Goal: Task Accomplishment & Management: Complete application form

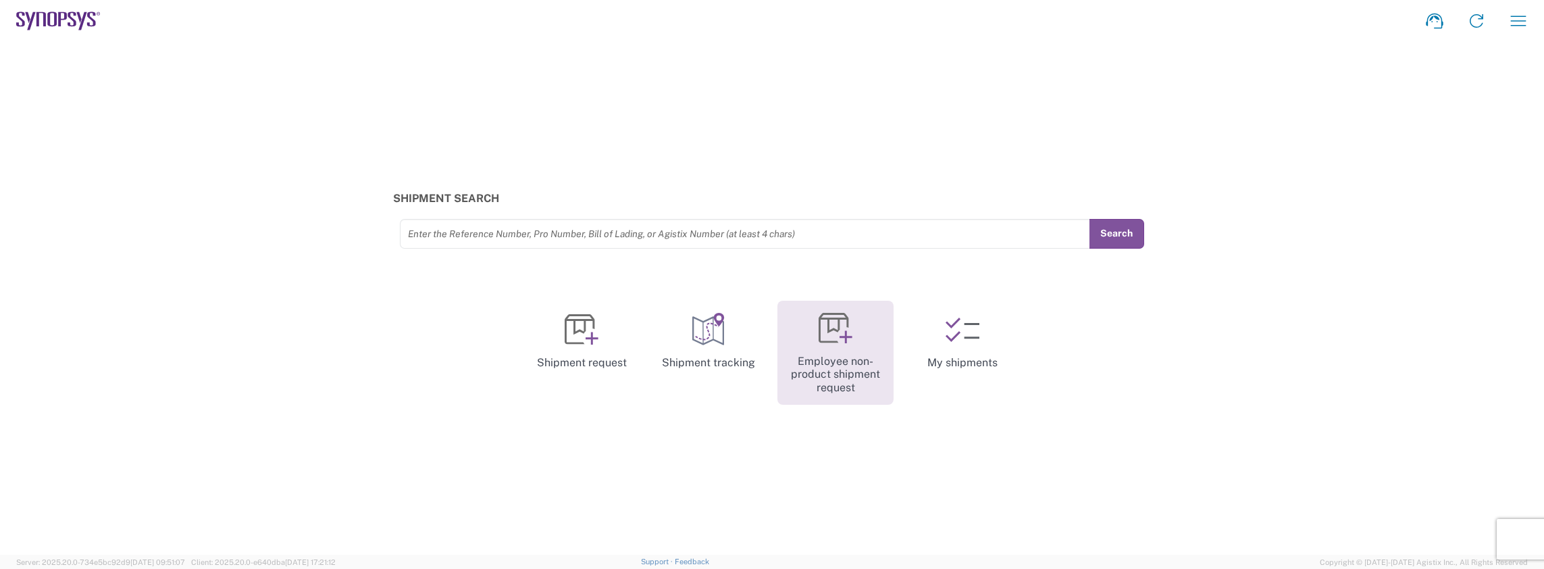
click at [607, 335] on icon at bounding box center [836, 328] width 34 height 34
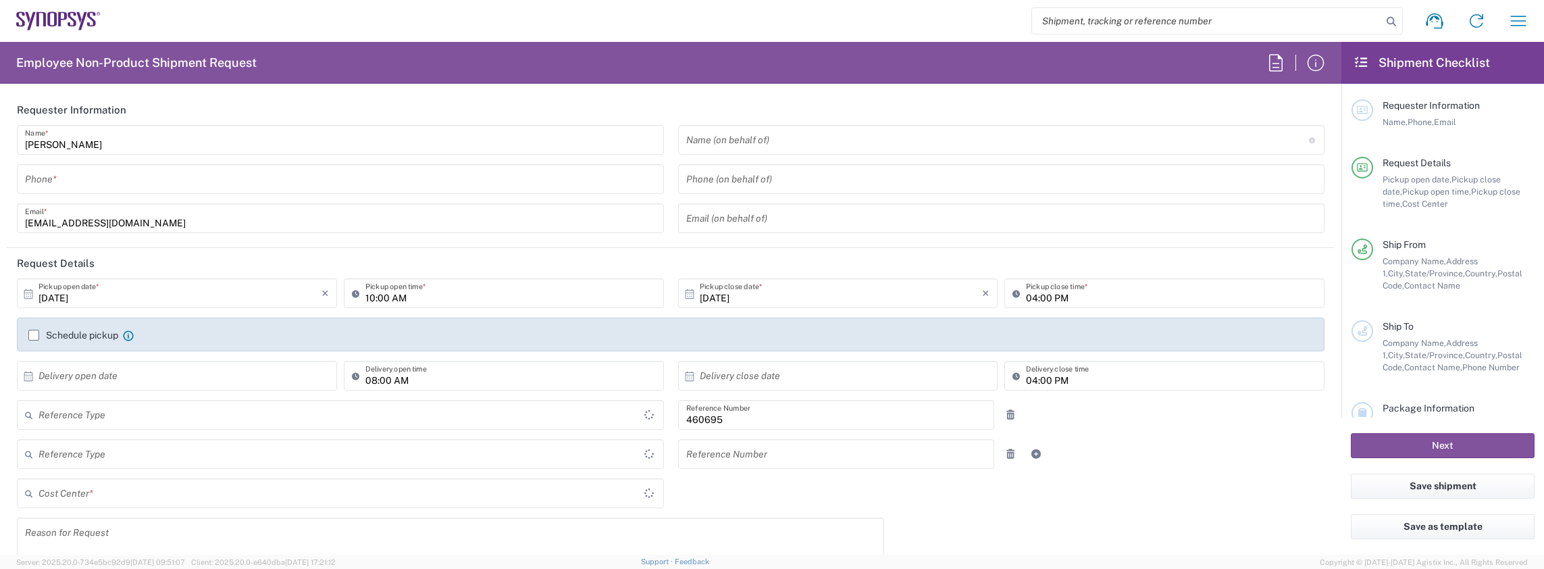
type input "Department"
type input "Delivered at Place"
type input "US01, SDG, M, HAPSOp 460695"
type input "[GEOGRAPHIC_DATA]"
type input "[US_STATE]"
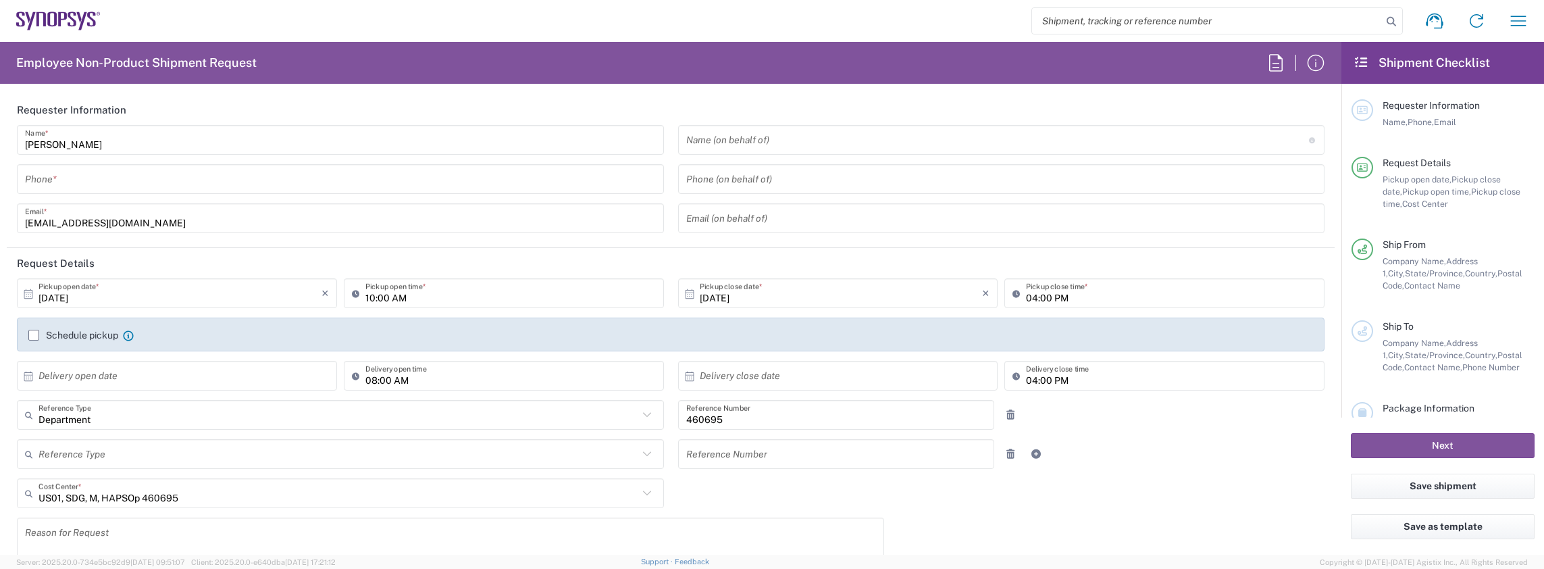
type input "[GEOGRAPHIC_DATA]"
type input "Headquarters USSV"
click at [93, 186] on input "tel" at bounding box center [340, 180] width 631 height 24
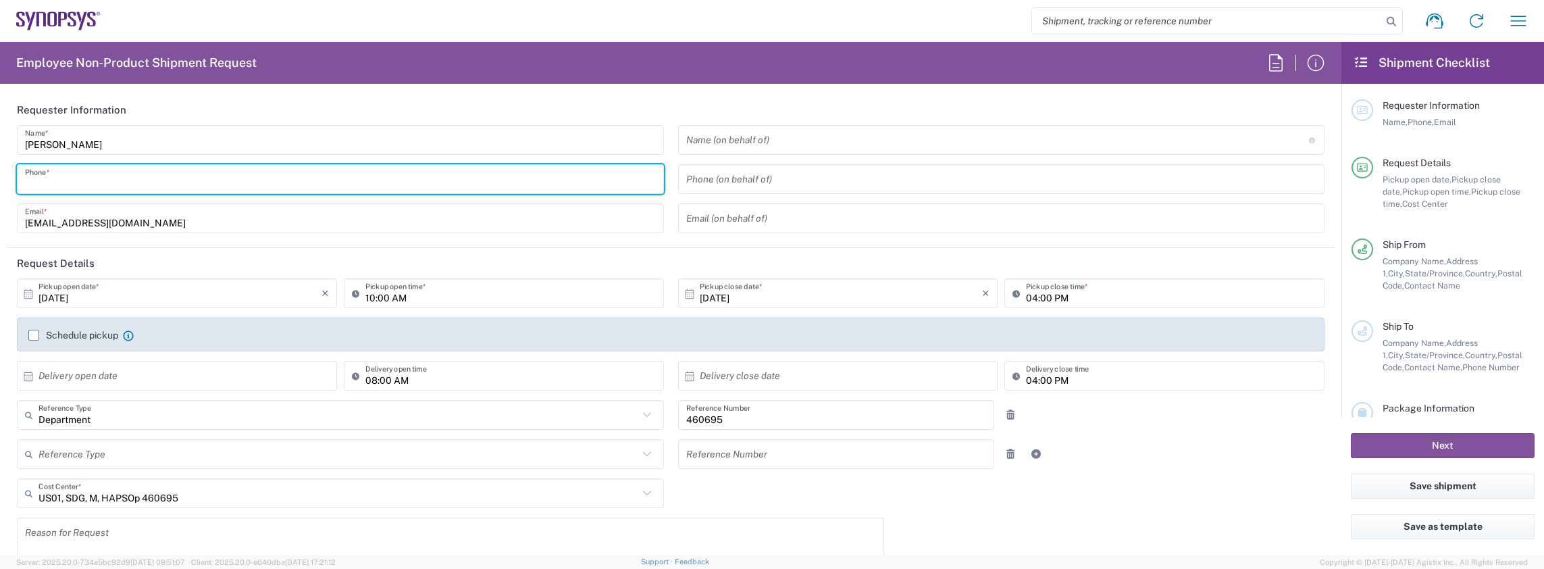
type input "5103642639"
type input "4086498039"
type input "Synopsys Emulation and Verification"
type input "[STREET_ADDRESS]"
type input "Rungis"
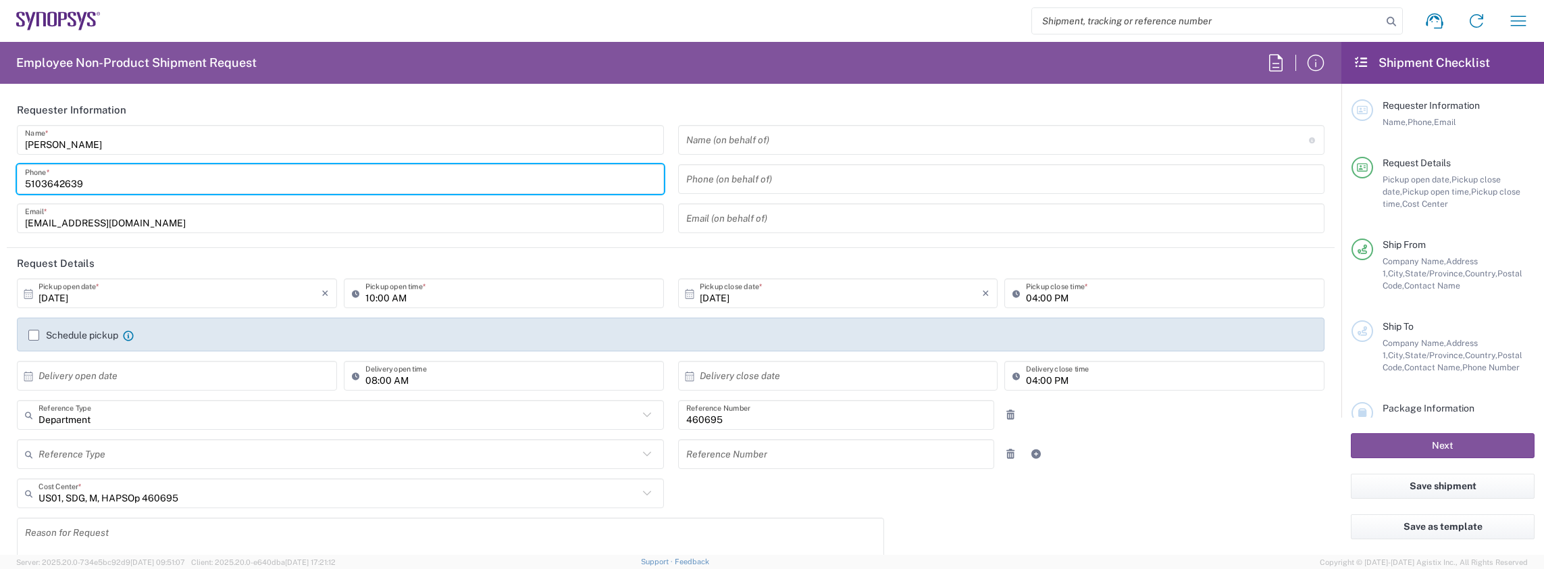
type input "94150"
type input "33671556251"
type input "[EMAIL_ADDRESS][DOMAIN_NAME]"
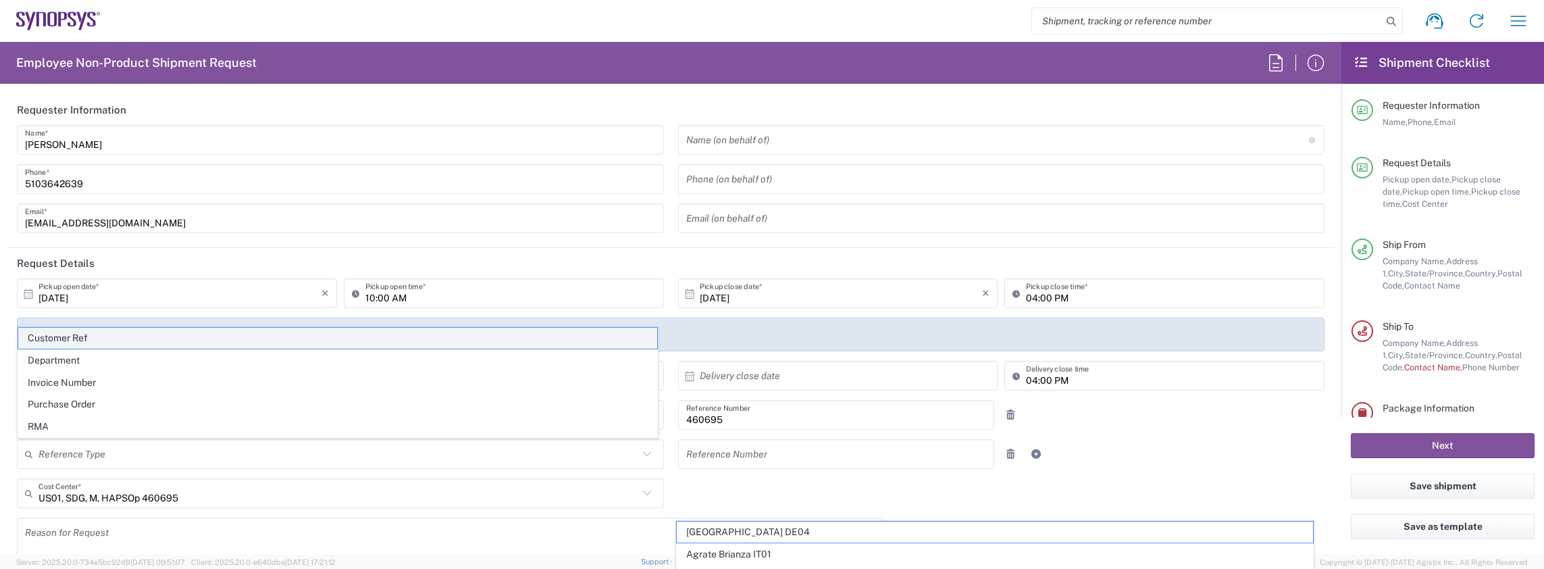
click at [246, 337] on span "Customer Ref" at bounding box center [337, 338] width 639 height 21
type input "Customer Ref"
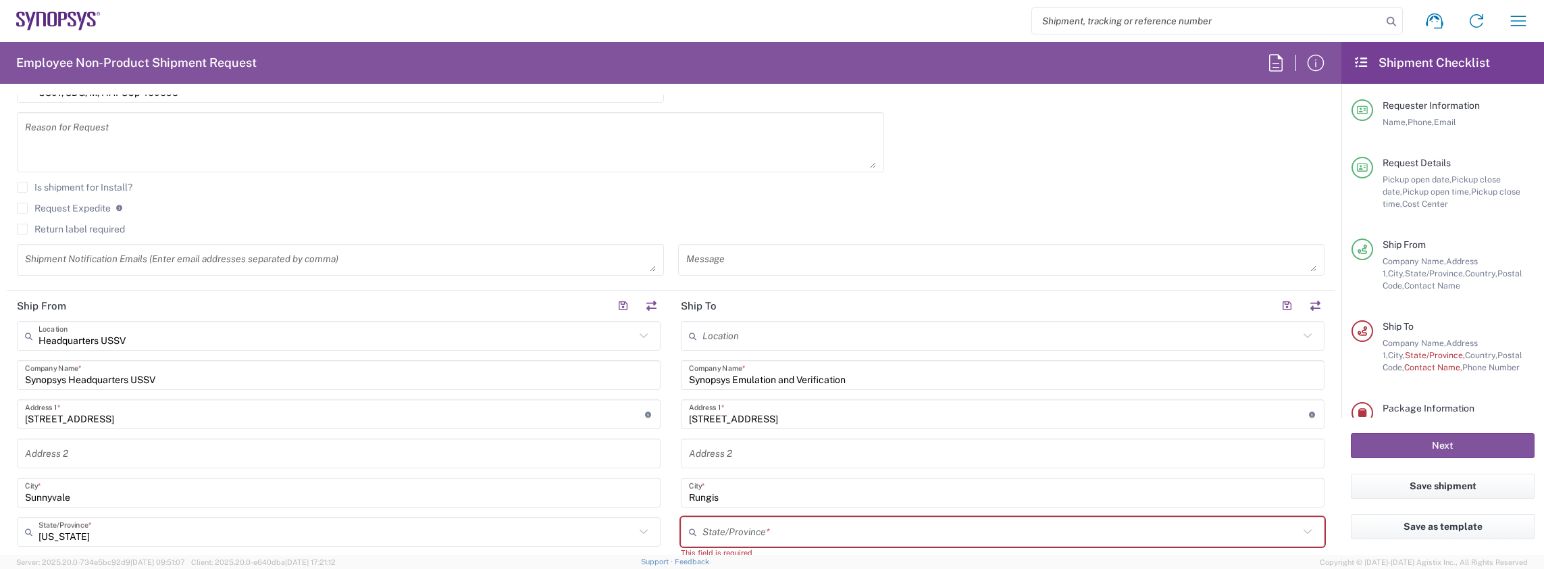
scroll to position [473, 0]
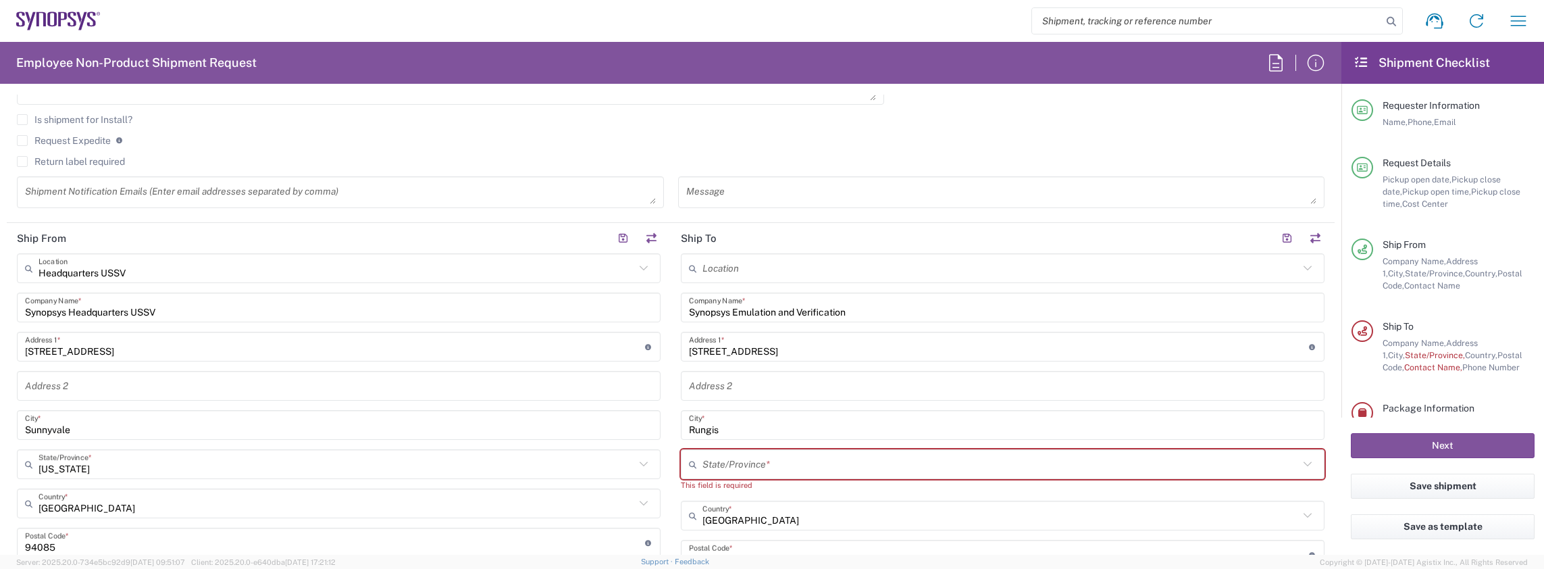
click at [904, 320] on div "Synopsys Emulation and Verification Company Name *" at bounding box center [1003, 307] width 644 height 30
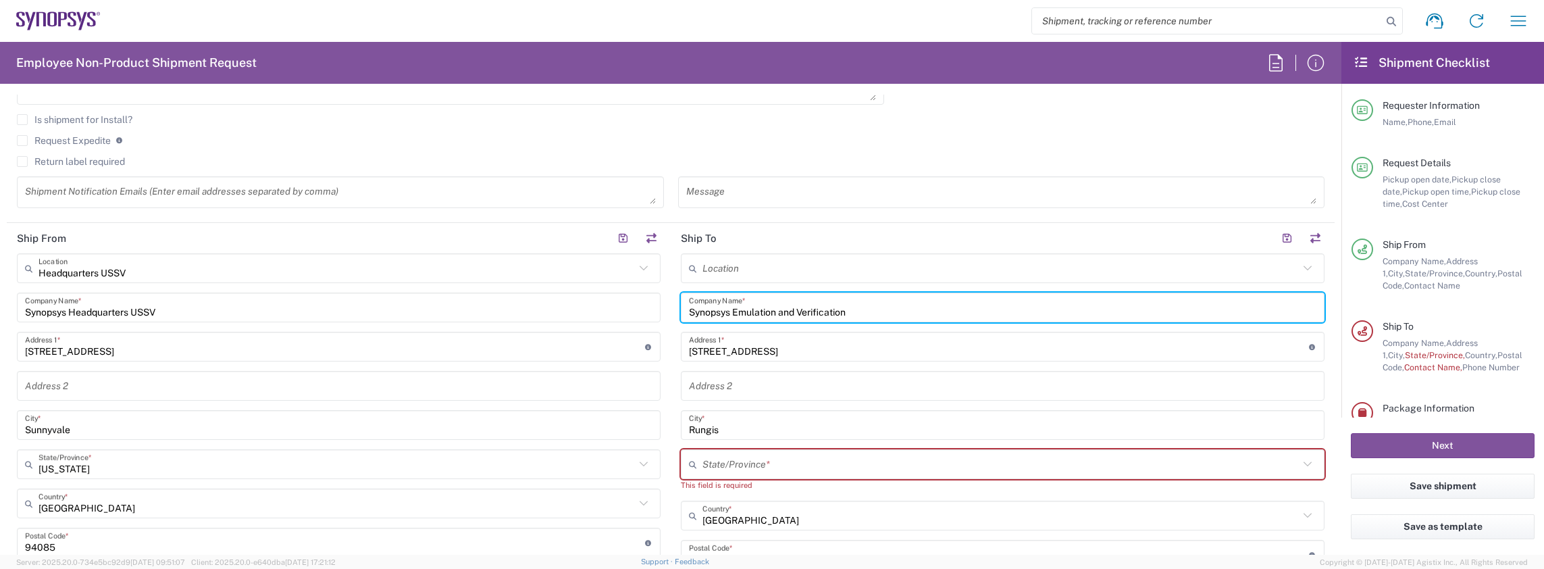
drag, startPoint x: 885, startPoint y: 310, endPoint x: 584, endPoint y: 306, distance: 301.3
click at [584, 306] on div "Ship From Headquarters USSV Location Headquarters [GEOGRAPHIC_DATA] Agrate Bria…" at bounding box center [671, 536] width 1328 height 627
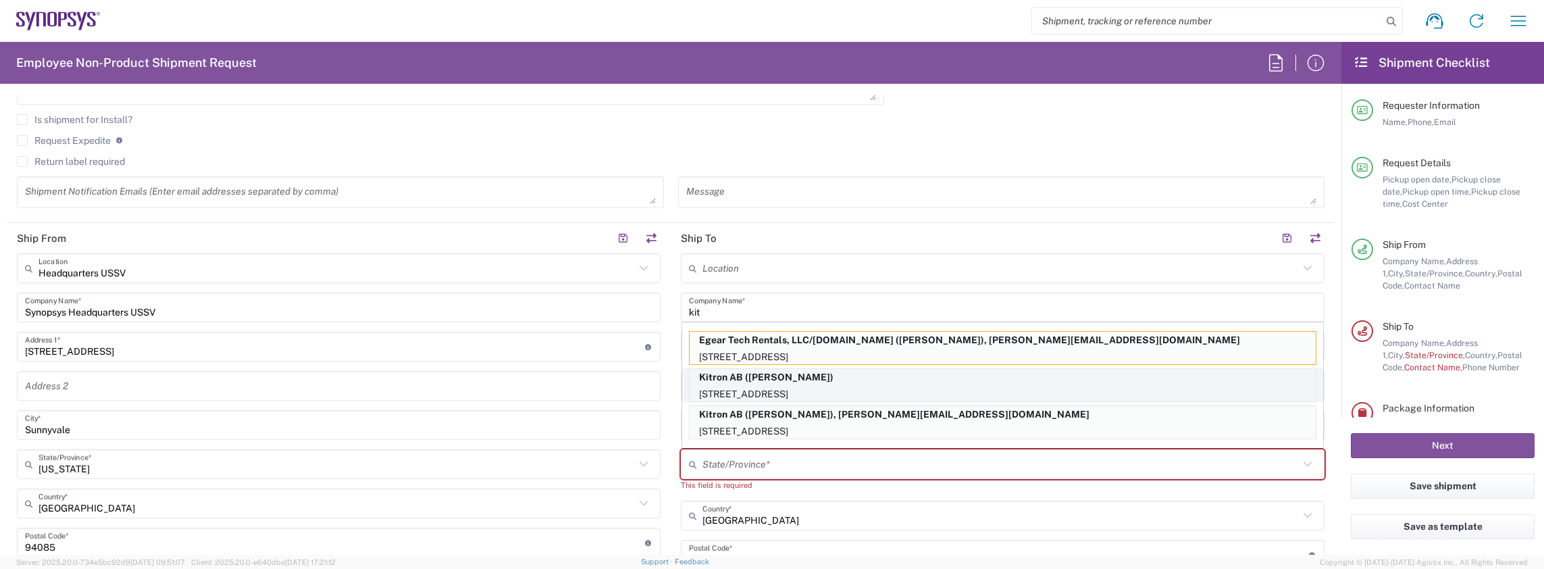
click at [785, 386] on p "[STREET_ADDRESS]" at bounding box center [1003, 394] width 626 height 17
type input "Kitron AB"
type input "Mobelvagen 5"
type input "Jonkoping"
type input "[GEOGRAPHIC_DATA]"
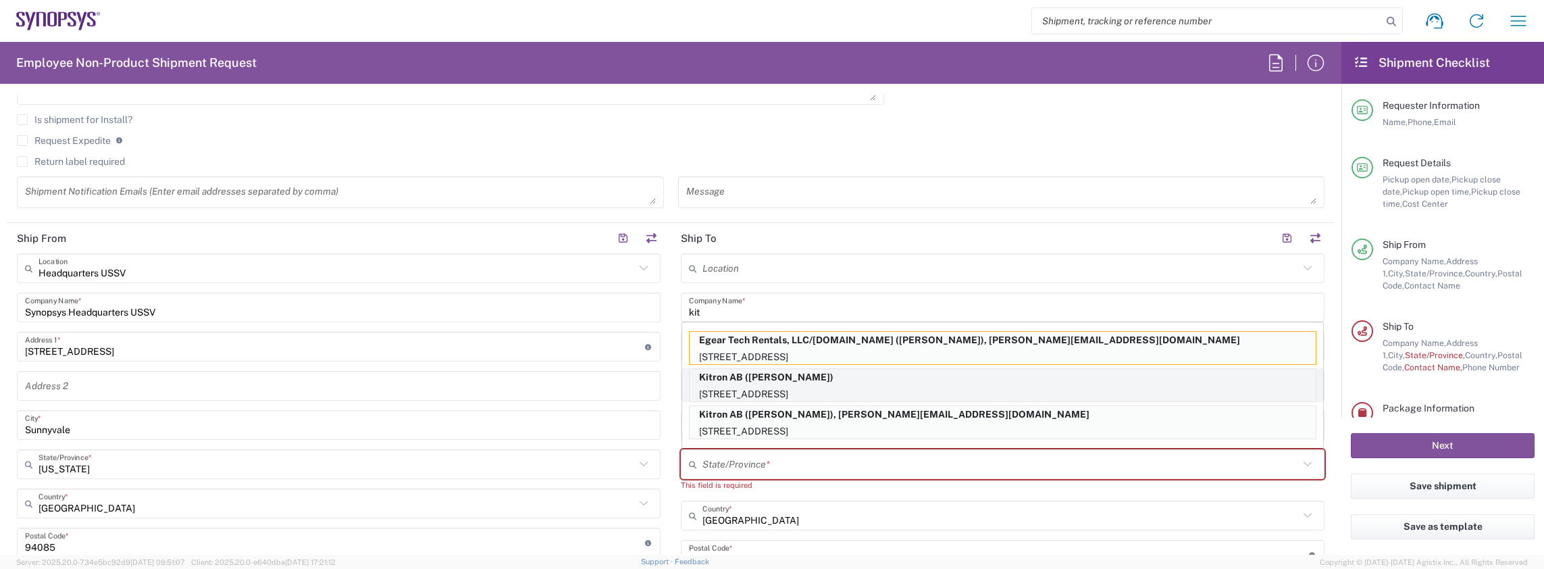
type input "55652"
type input "[PERSON_NAME]"
type input "[PHONE_NUMBER]"
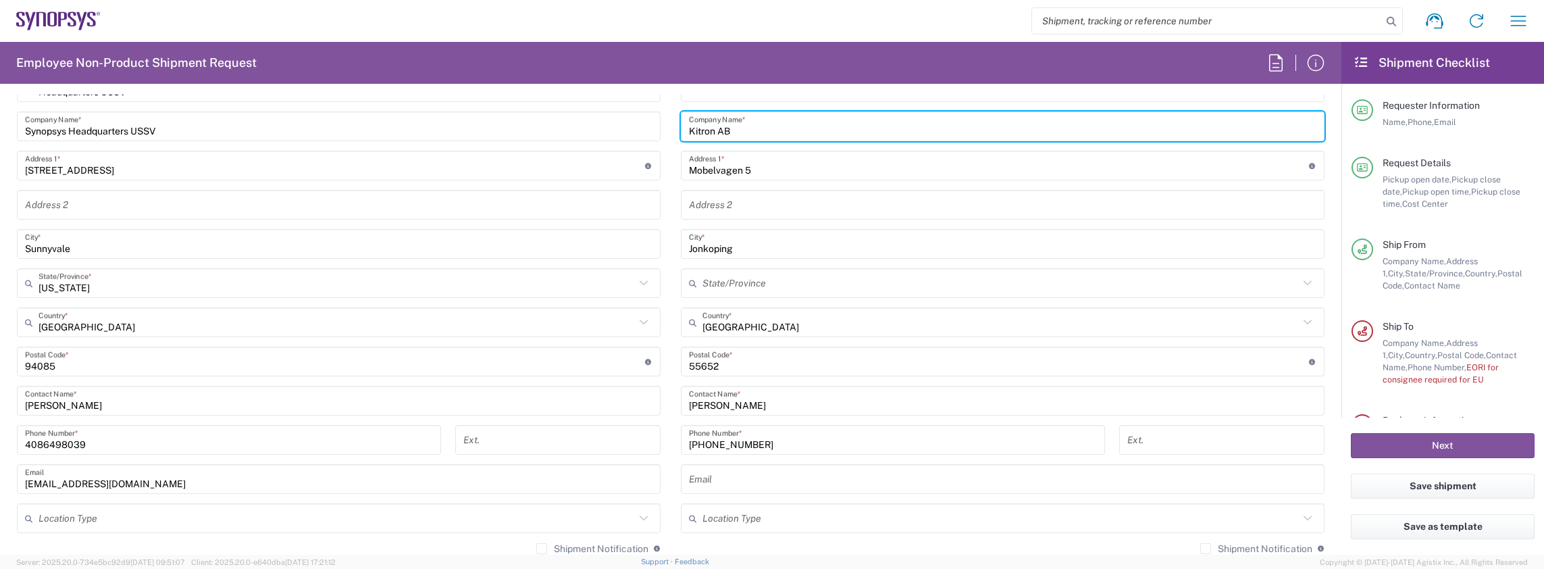
scroll to position [675, 0]
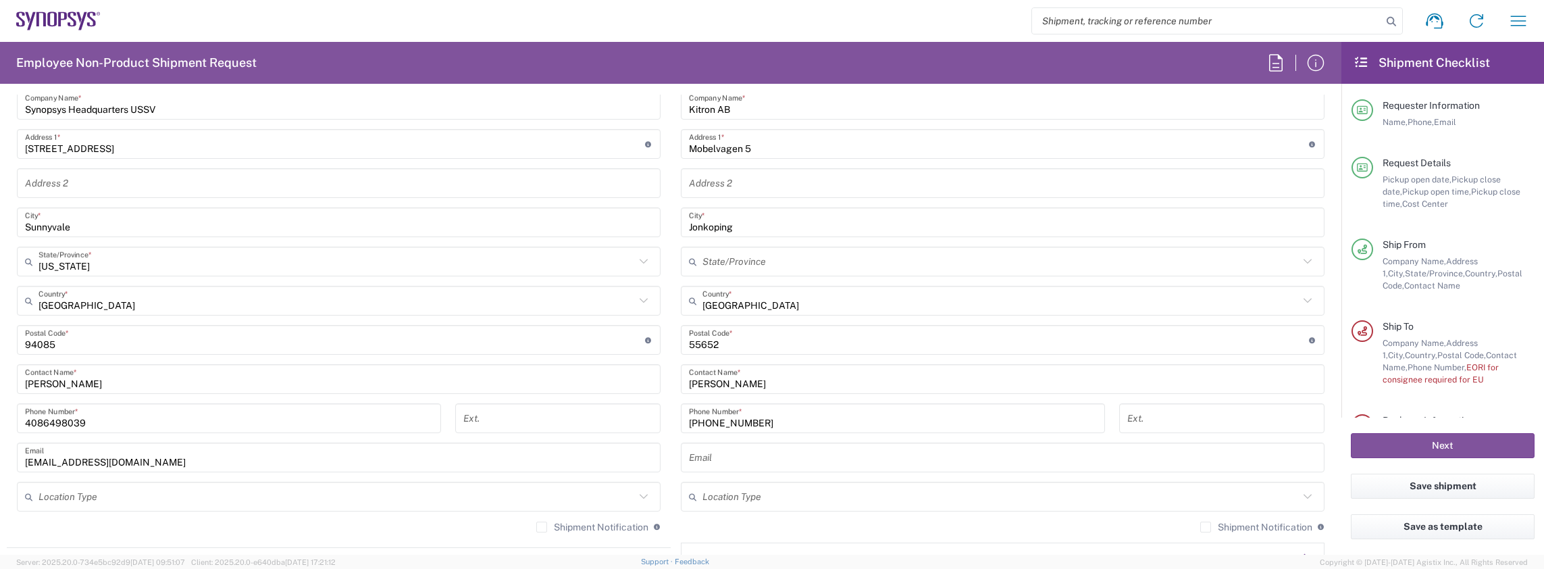
click at [729, 457] on input "text" at bounding box center [1002, 458] width 627 height 24
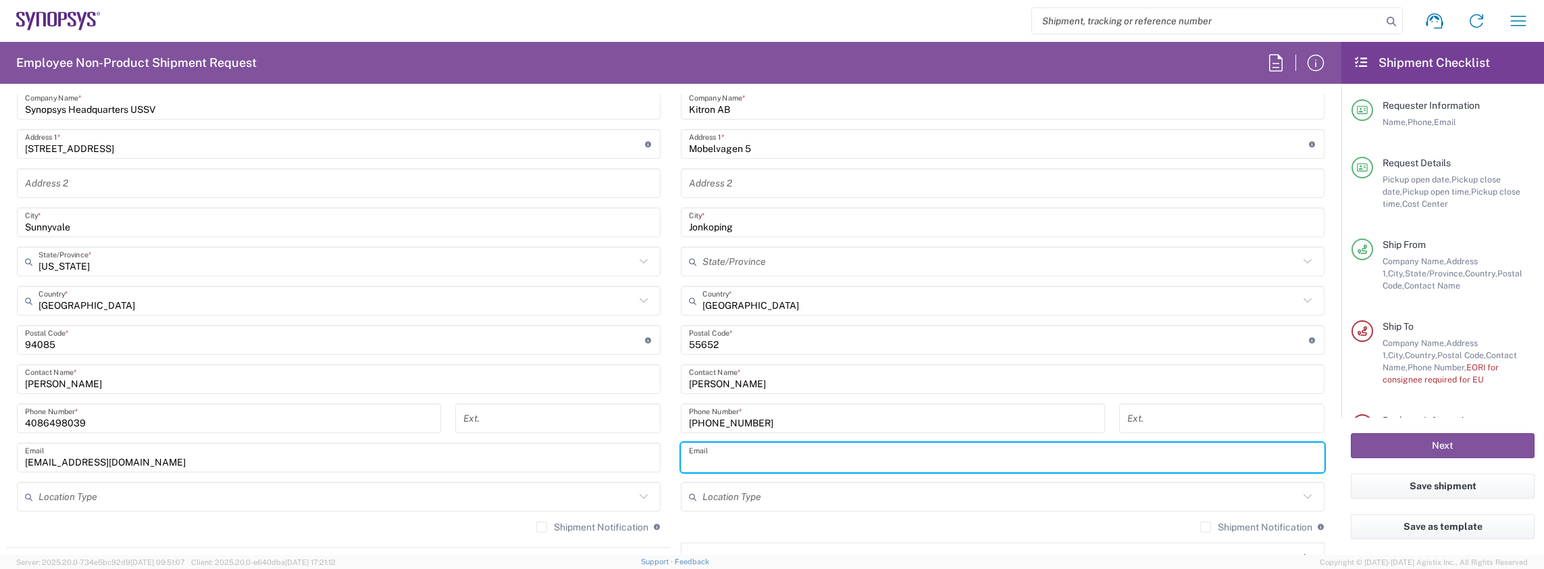
paste input "[PERSON_NAME][EMAIL_ADDRESS][DOMAIN_NAME]"
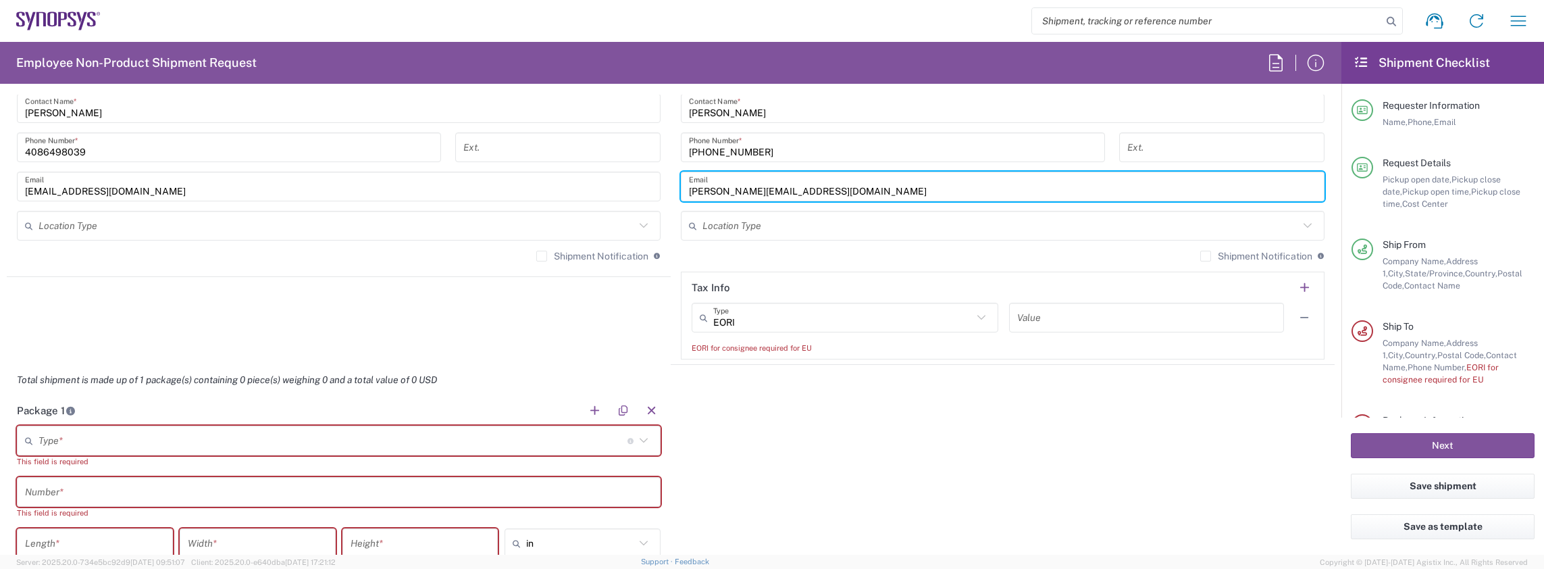
scroll to position [1013, 0]
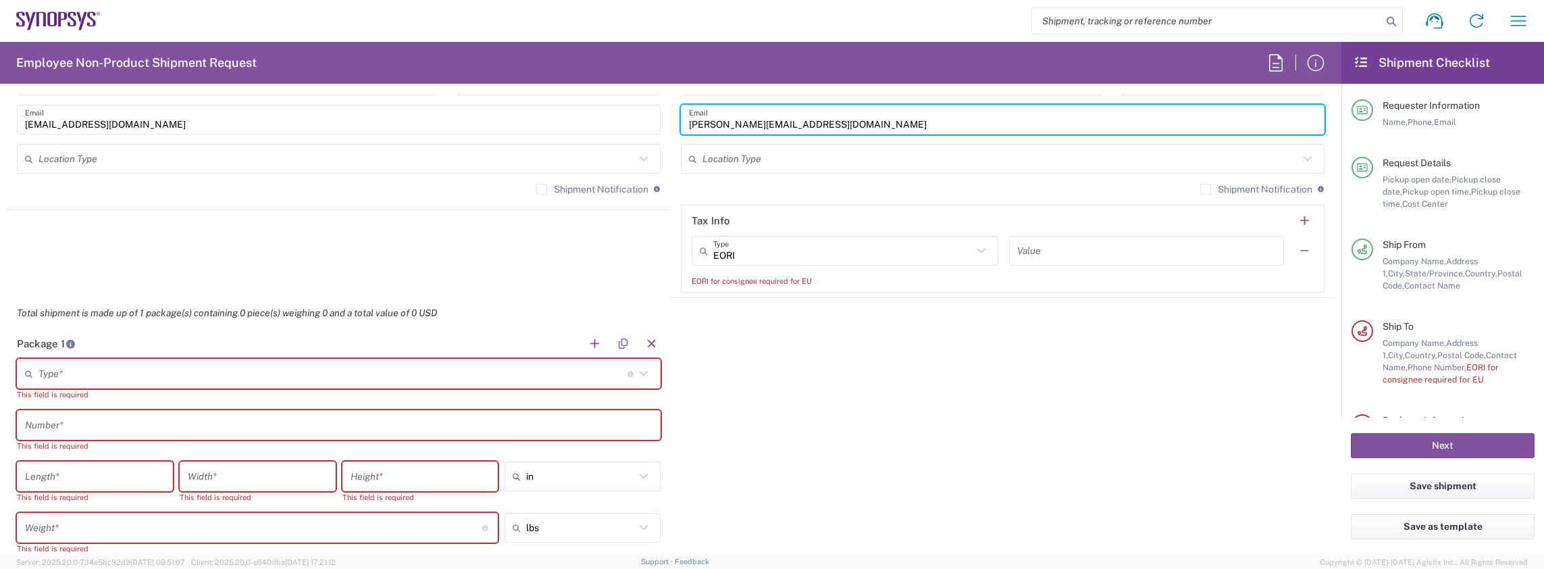
type input "[PERSON_NAME][EMAIL_ADDRESS][DOMAIN_NAME]"
click at [505, 375] on input "text" at bounding box center [332, 374] width 589 height 24
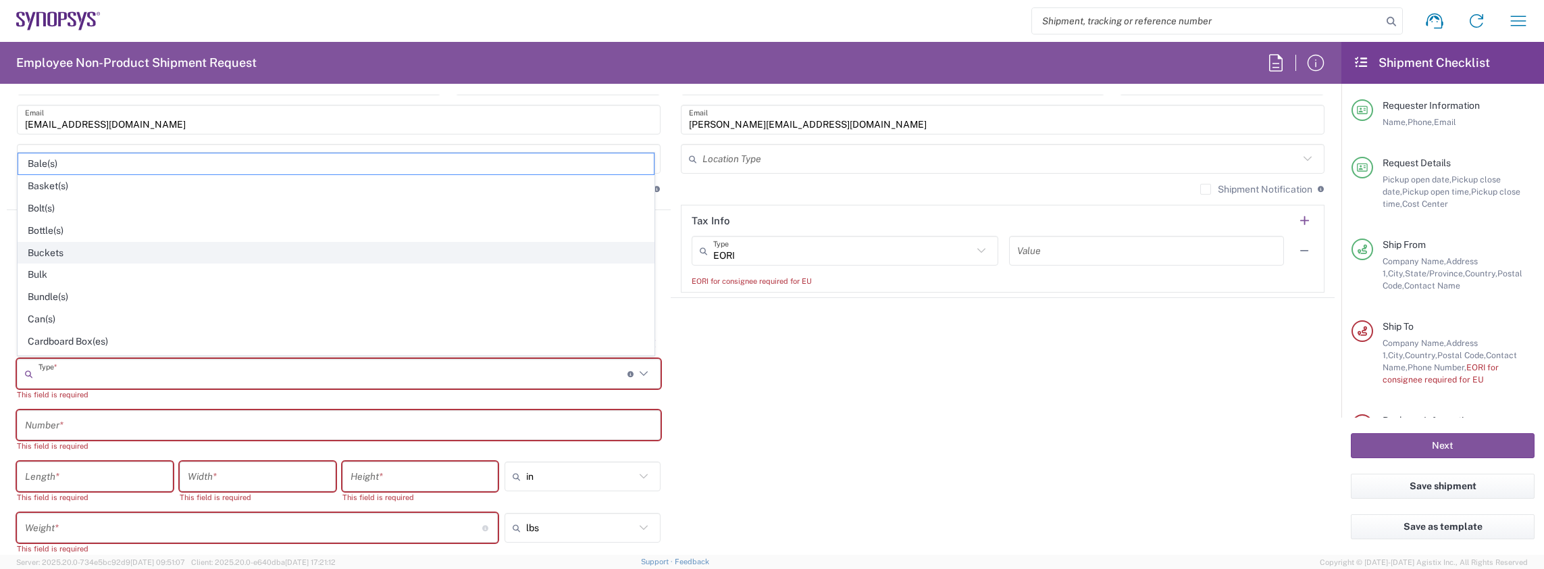
scroll to position [68, 0]
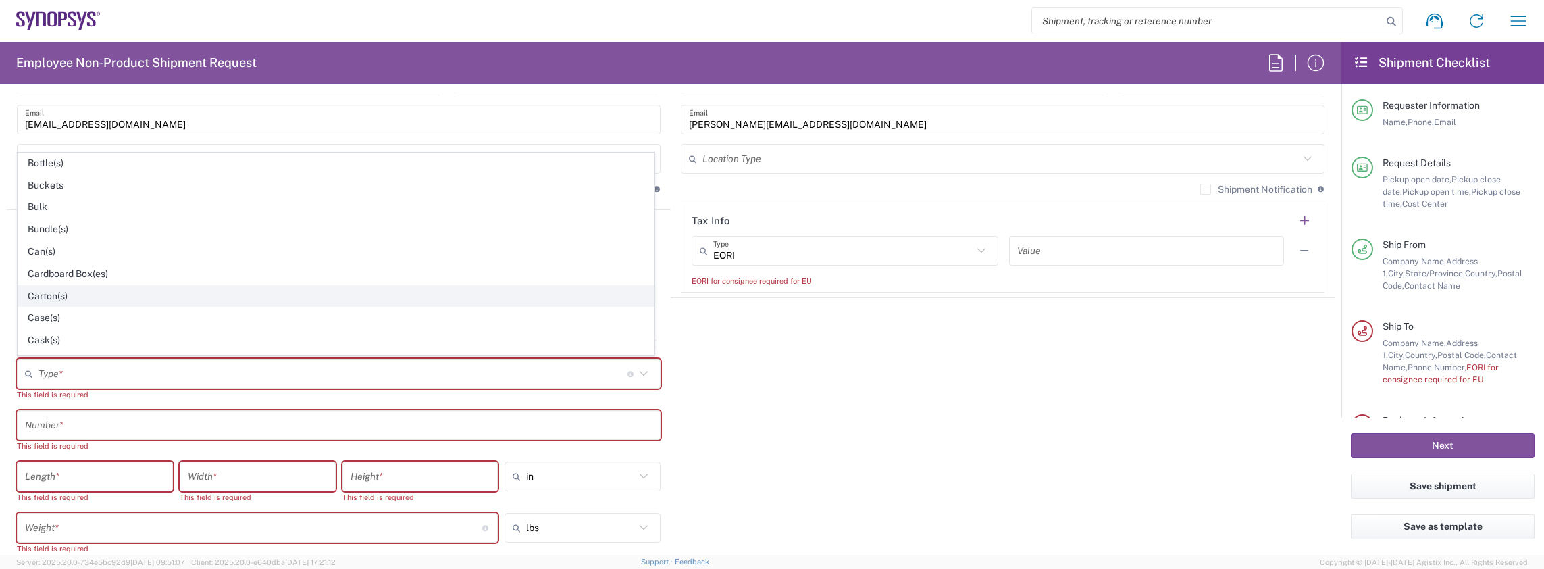
click at [81, 293] on span "Carton(s)" at bounding box center [336, 296] width 636 height 21
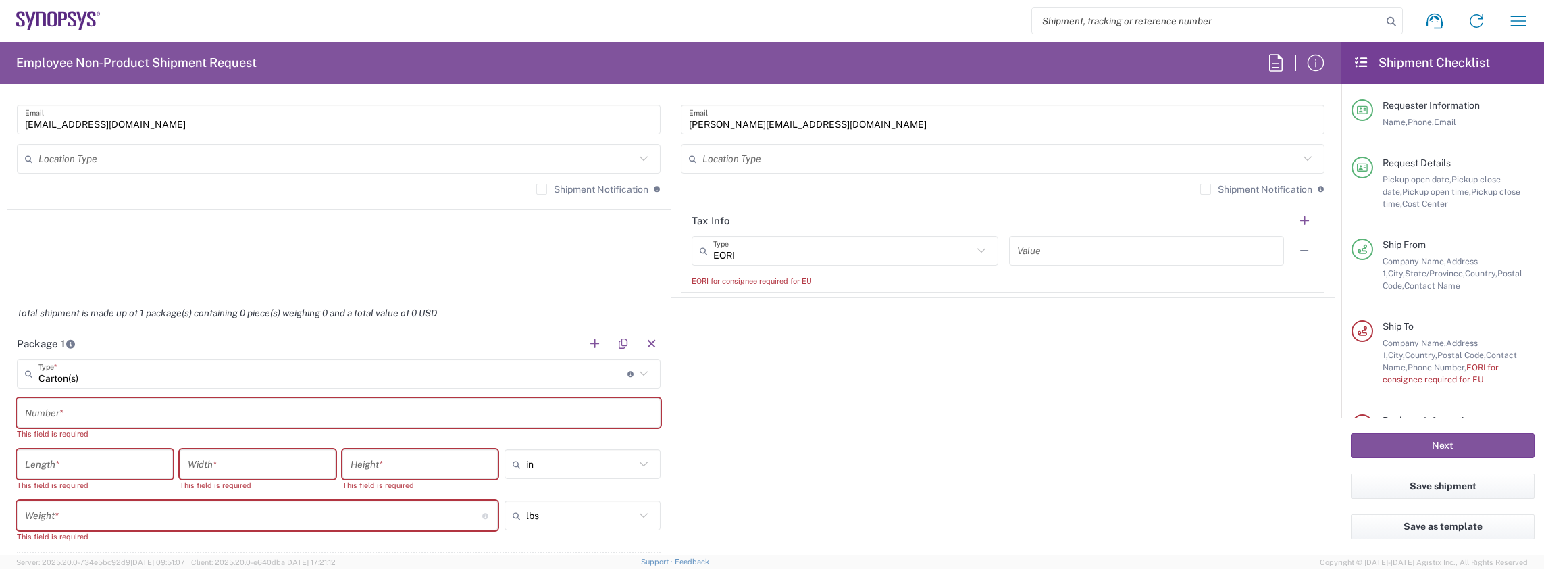
click at [441, 370] on input "Carton(s)" at bounding box center [332, 374] width 589 height 24
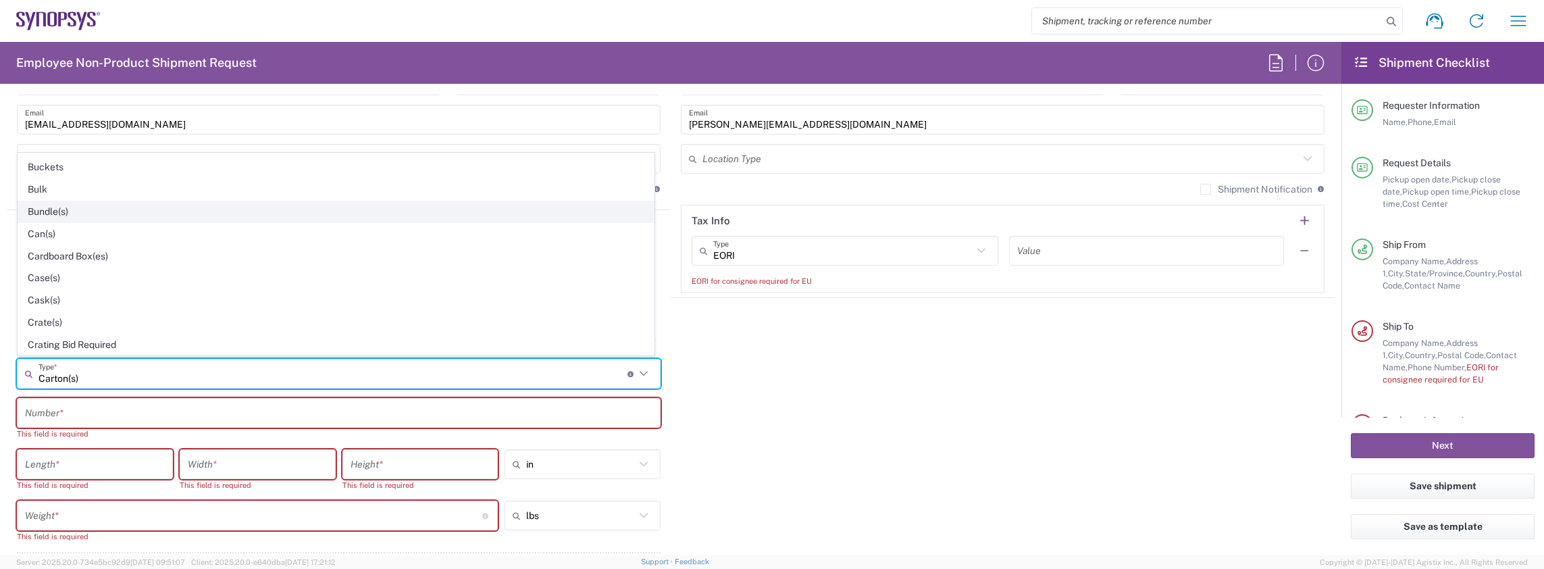
scroll to position [135, 0]
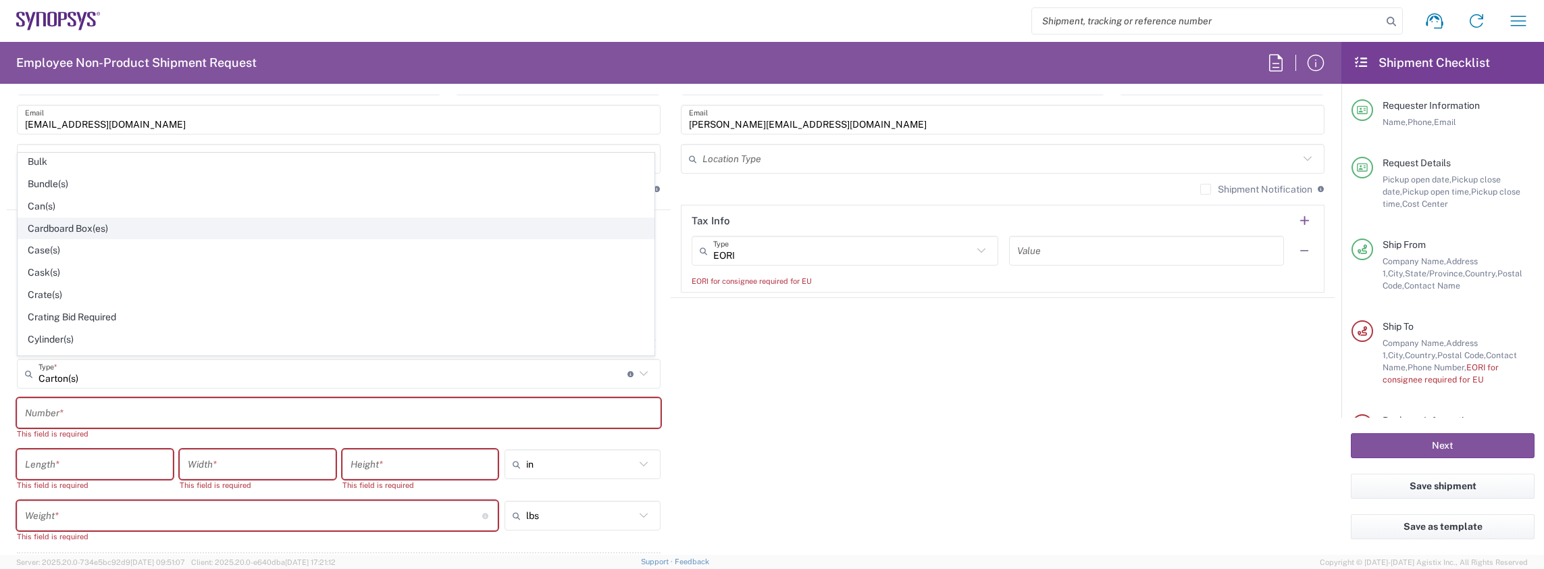
click at [88, 225] on span "Cardboard Box(es)" at bounding box center [336, 228] width 636 height 21
type input "Cardboard Box(es)"
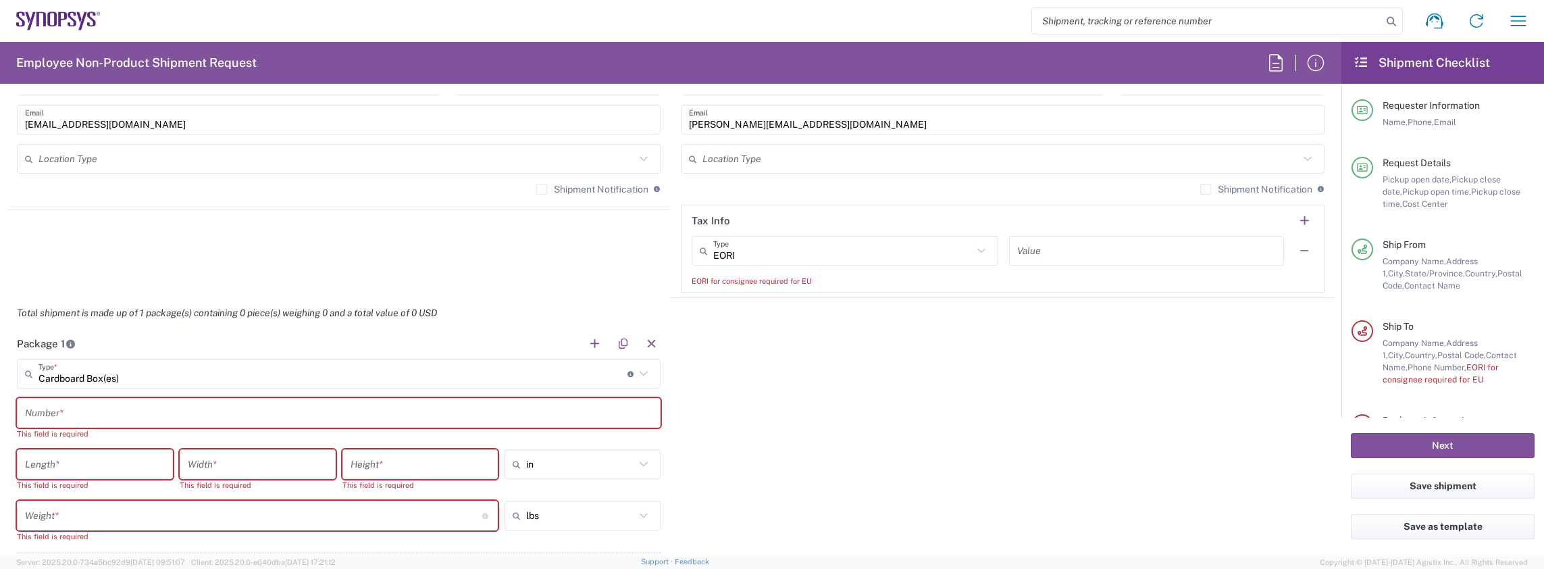
click at [104, 409] on input "text" at bounding box center [338, 413] width 627 height 24
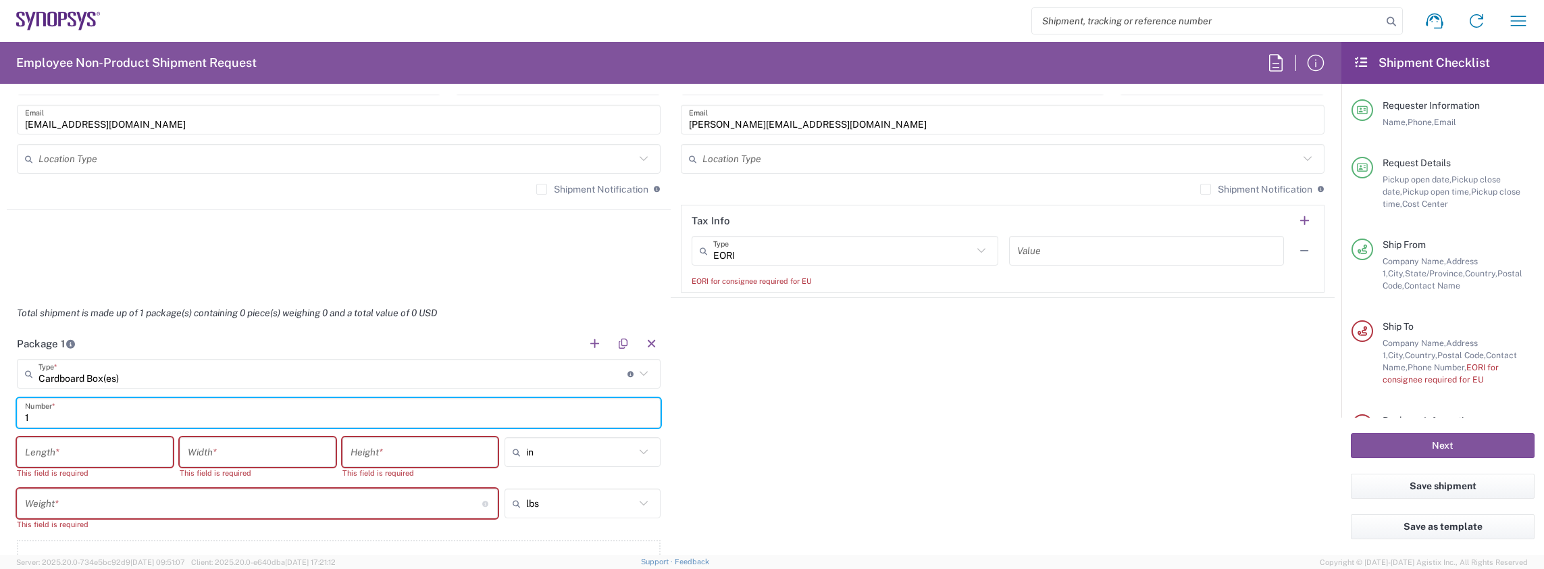
type input "1"
click at [112, 442] on input "number" at bounding box center [95, 452] width 140 height 24
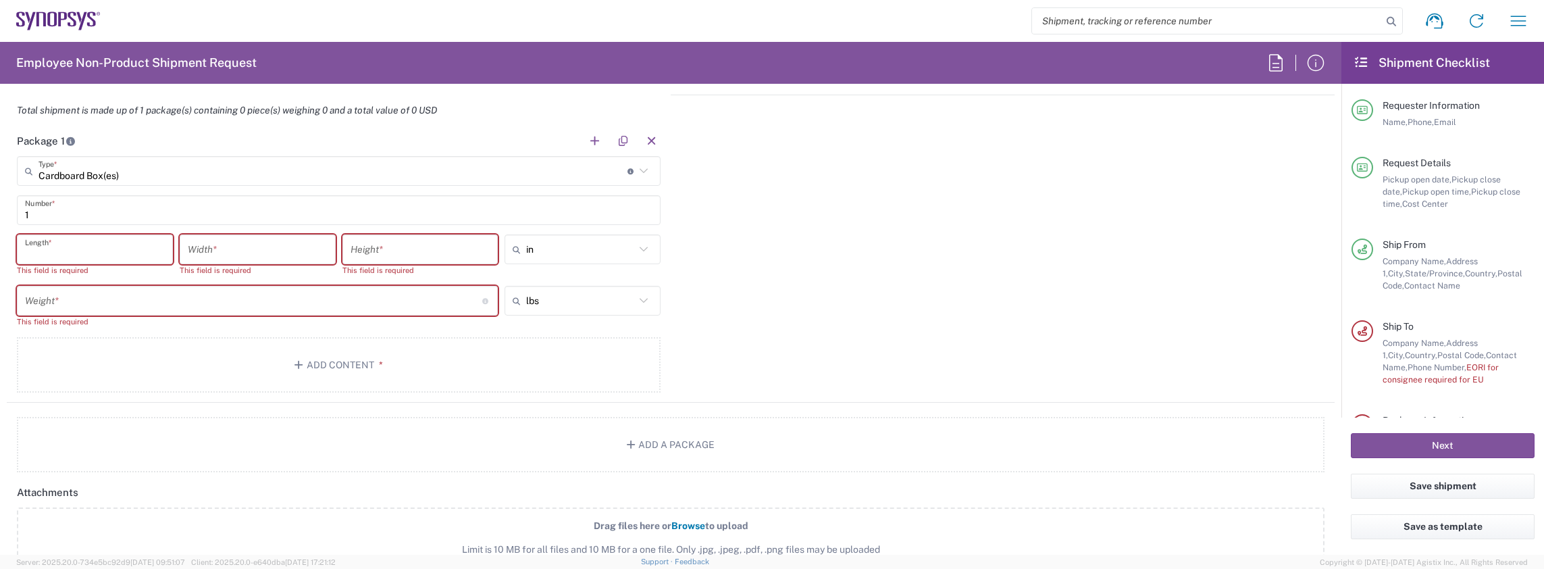
scroll to position [1148, 0]
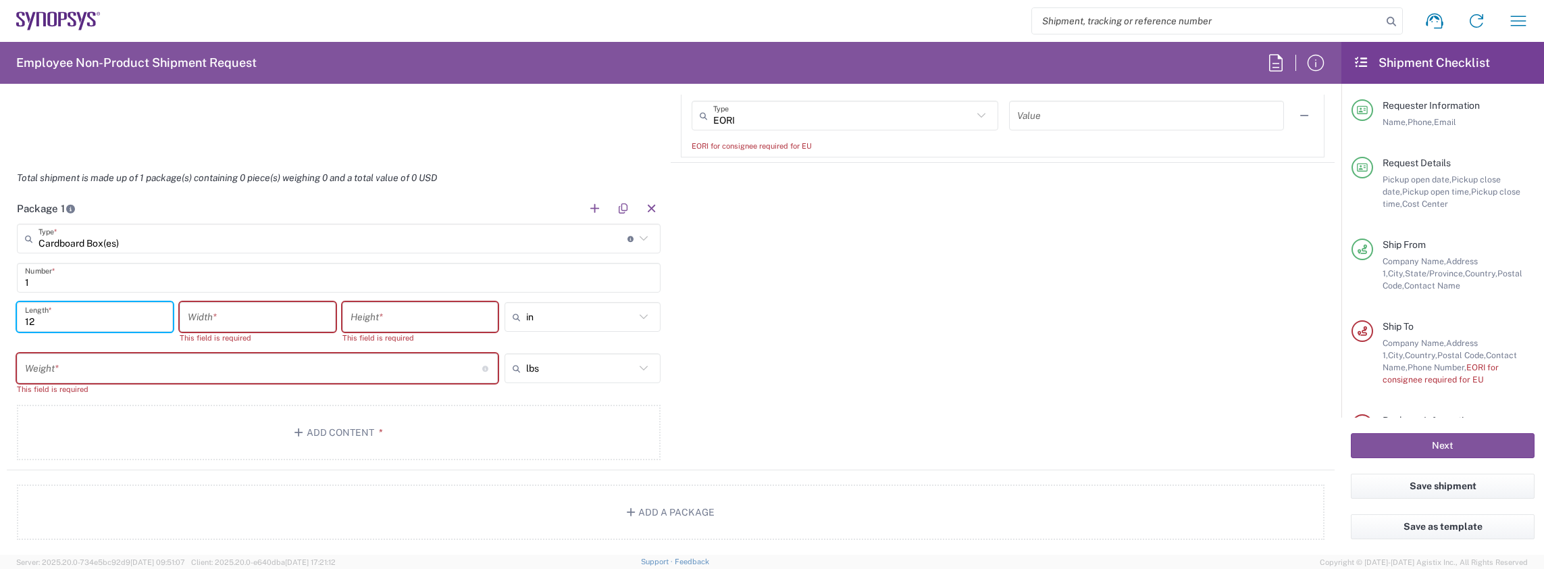
type input "12"
type input "10"
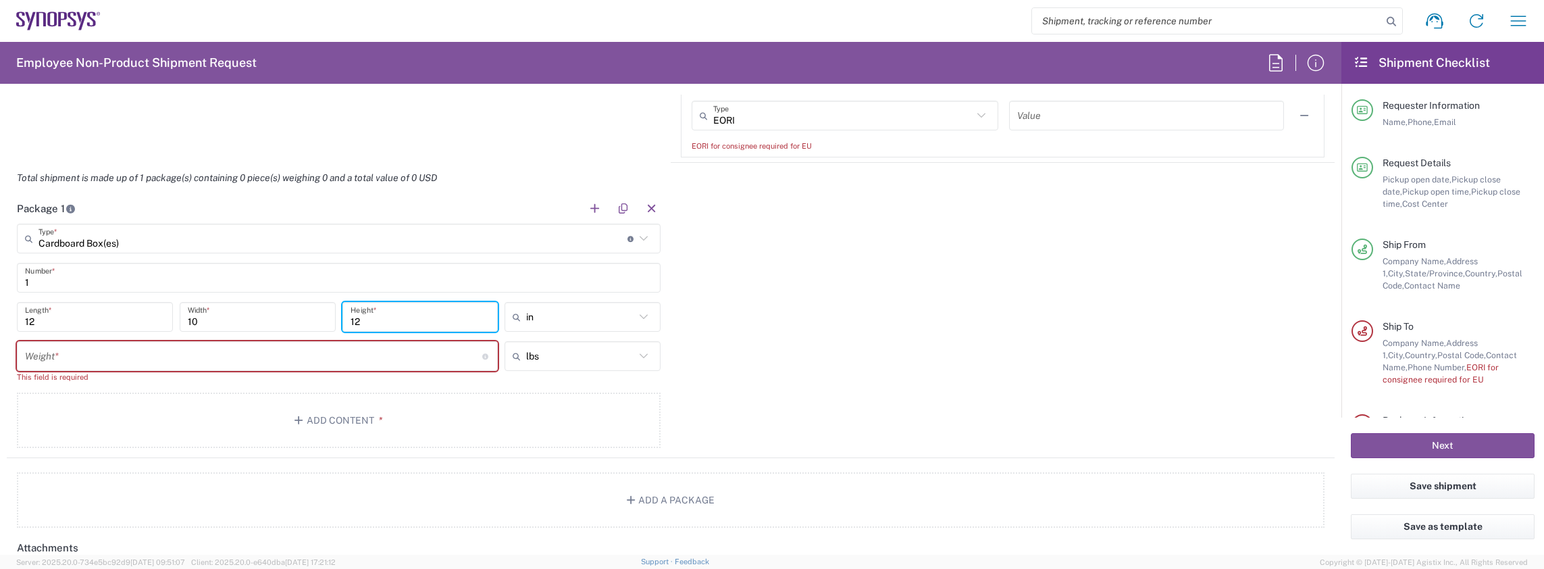
type input "1"
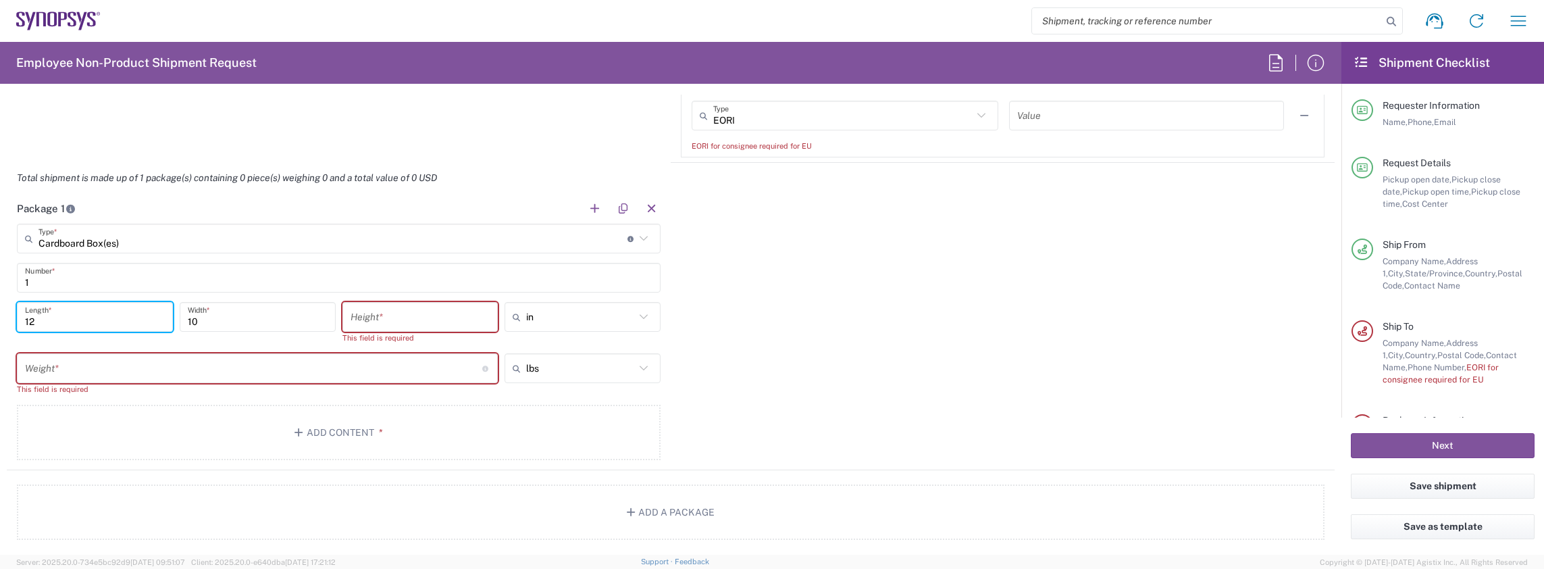
drag, startPoint x: 45, startPoint y: 320, endPoint x: -3, endPoint y: 317, distance: 47.4
click at [0, 317] on html "Shipment request Shipment tracking Employee non-product shipment request My shi…" at bounding box center [772, 284] width 1544 height 569
type input "20"
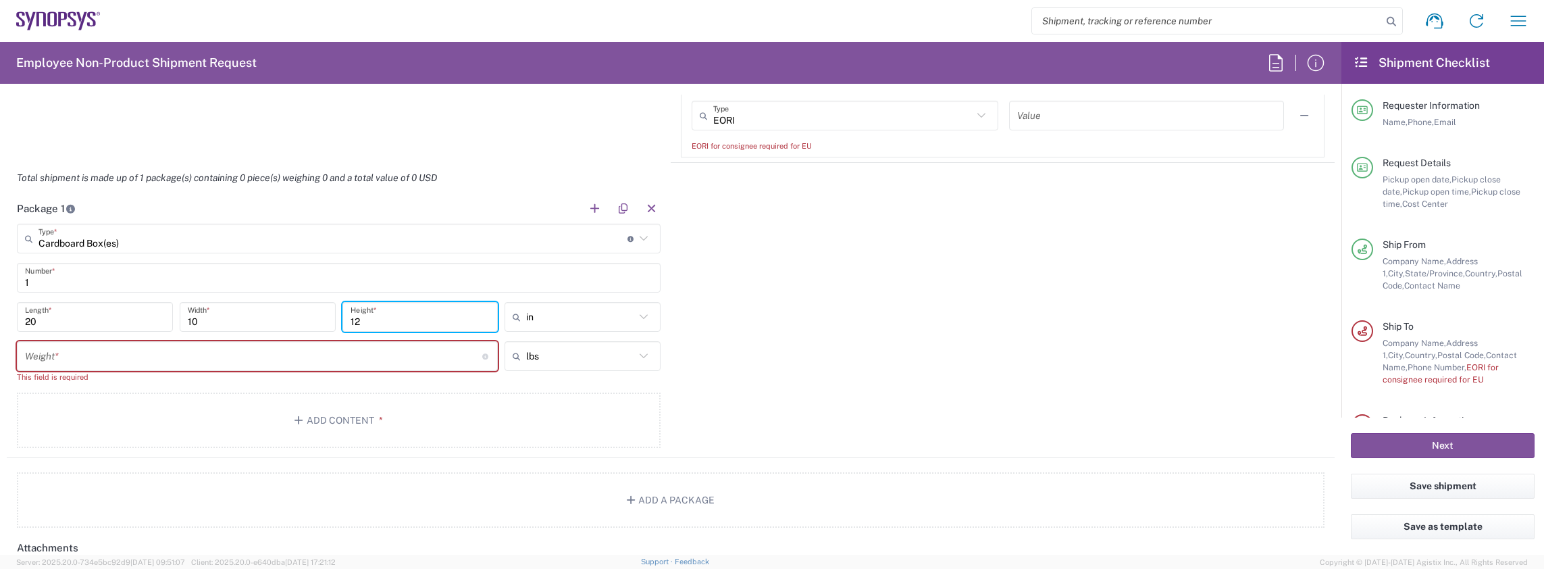
type input "12"
click at [76, 358] on input "number" at bounding box center [253, 356] width 457 height 24
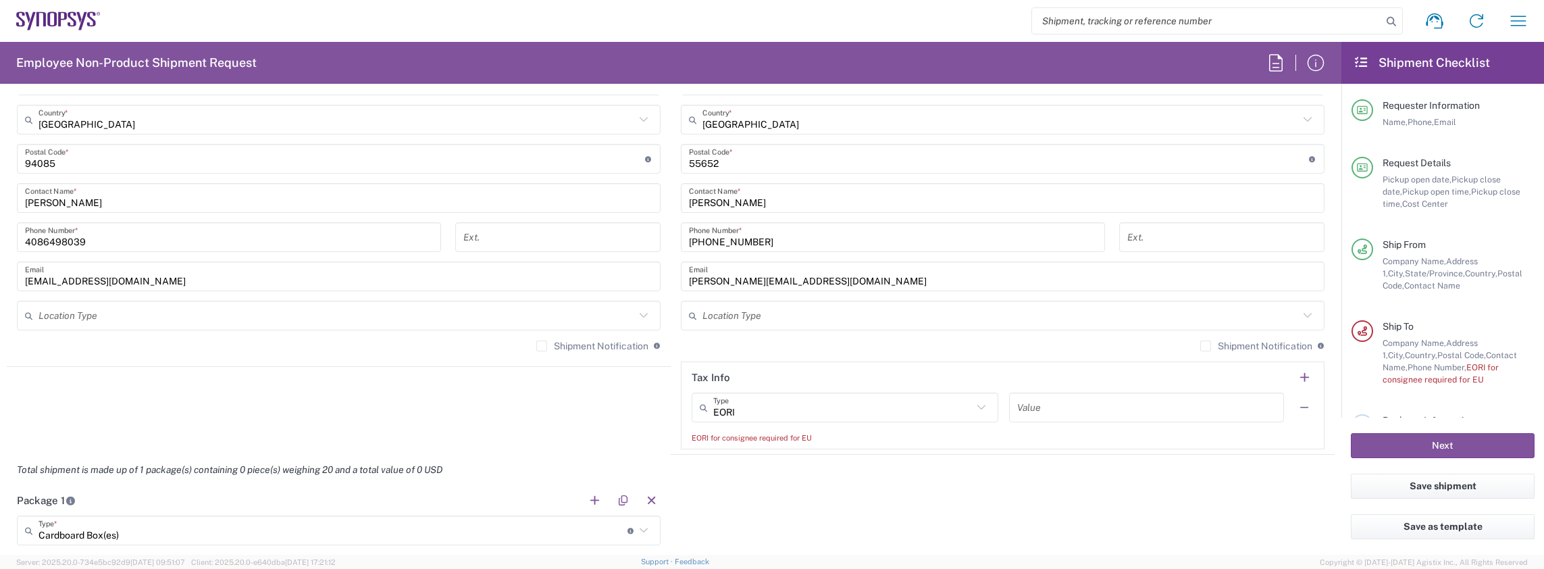
scroll to position [878, 0]
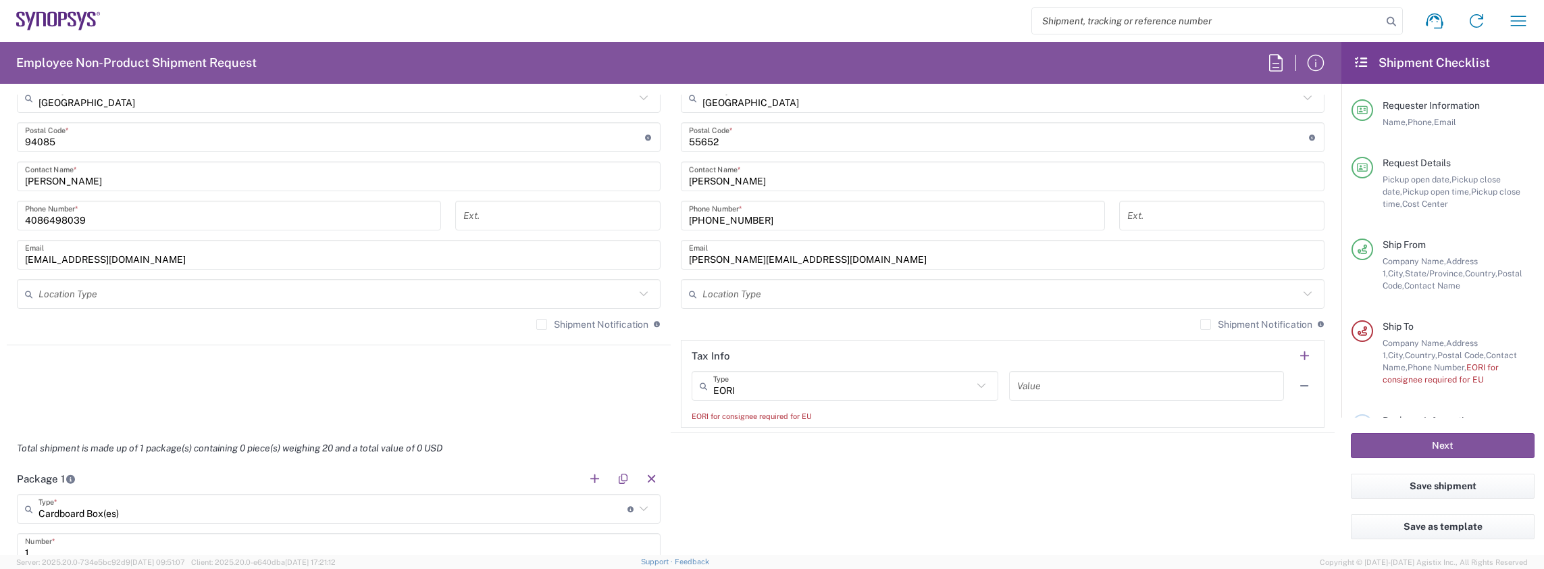
type input "20"
click at [974, 386] on icon at bounding box center [982, 386] width 18 height 18
click at [741, 416] on span "EORI" at bounding box center [838, 413] width 301 height 21
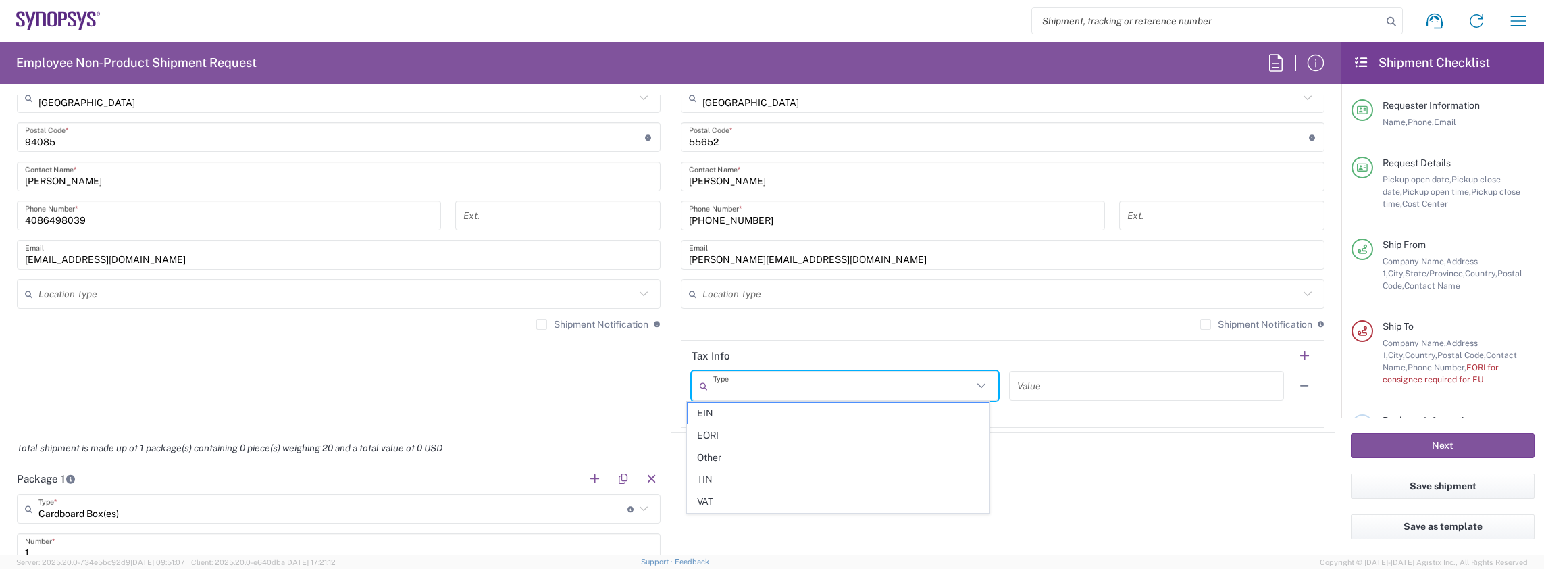
click at [779, 387] on input "text" at bounding box center [842, 386] width 259 height 24
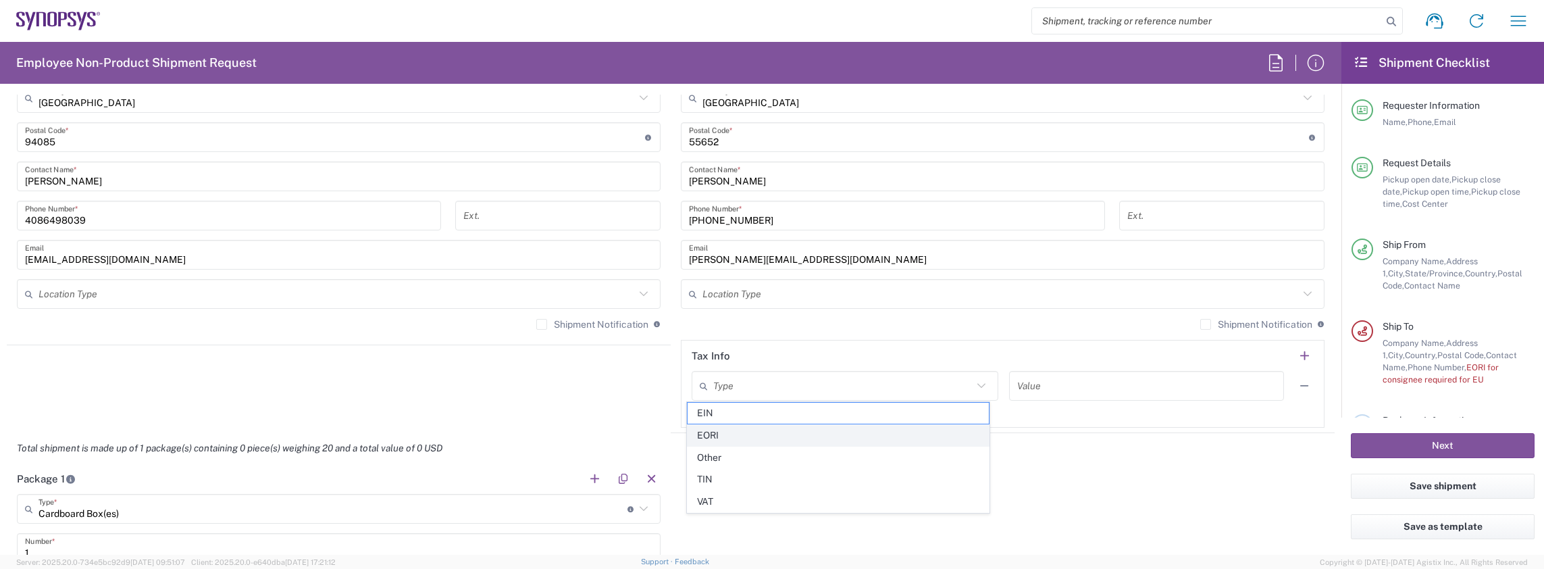
click at [714, 432] on span "EORI" at bounding box center [838, 435] width 301 height 21
type input "EORI"
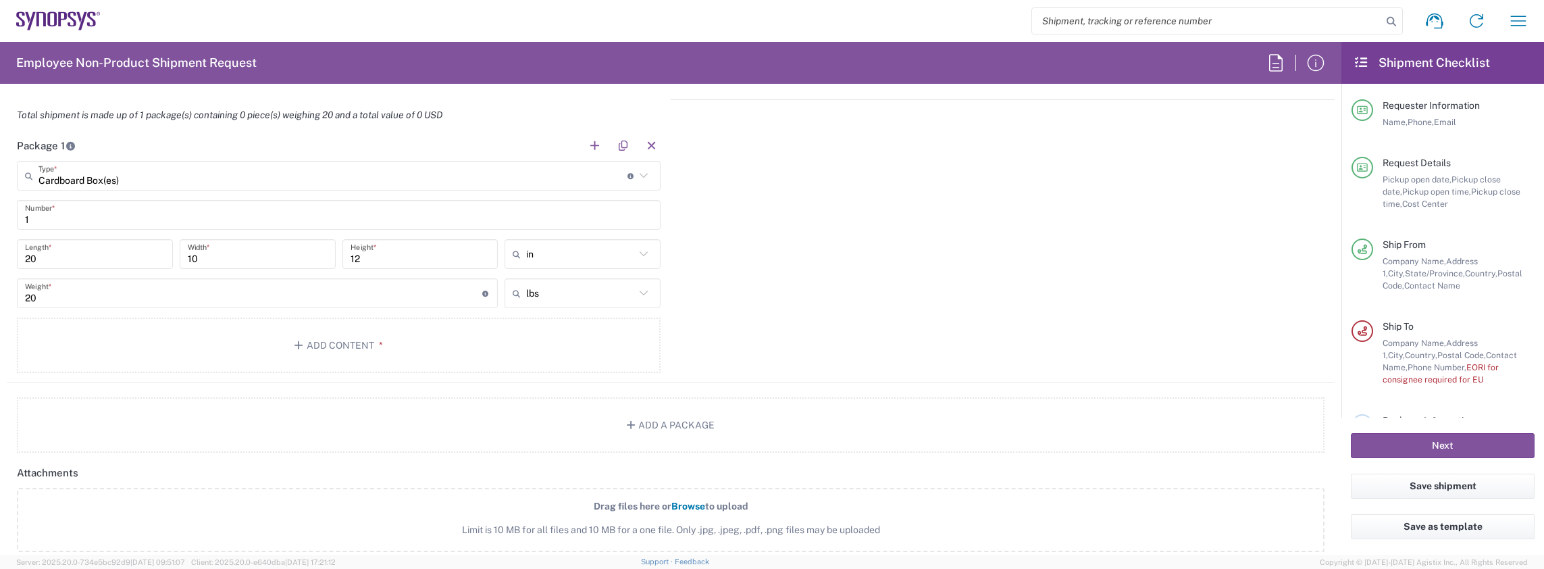
scroll to position [1216, 0]
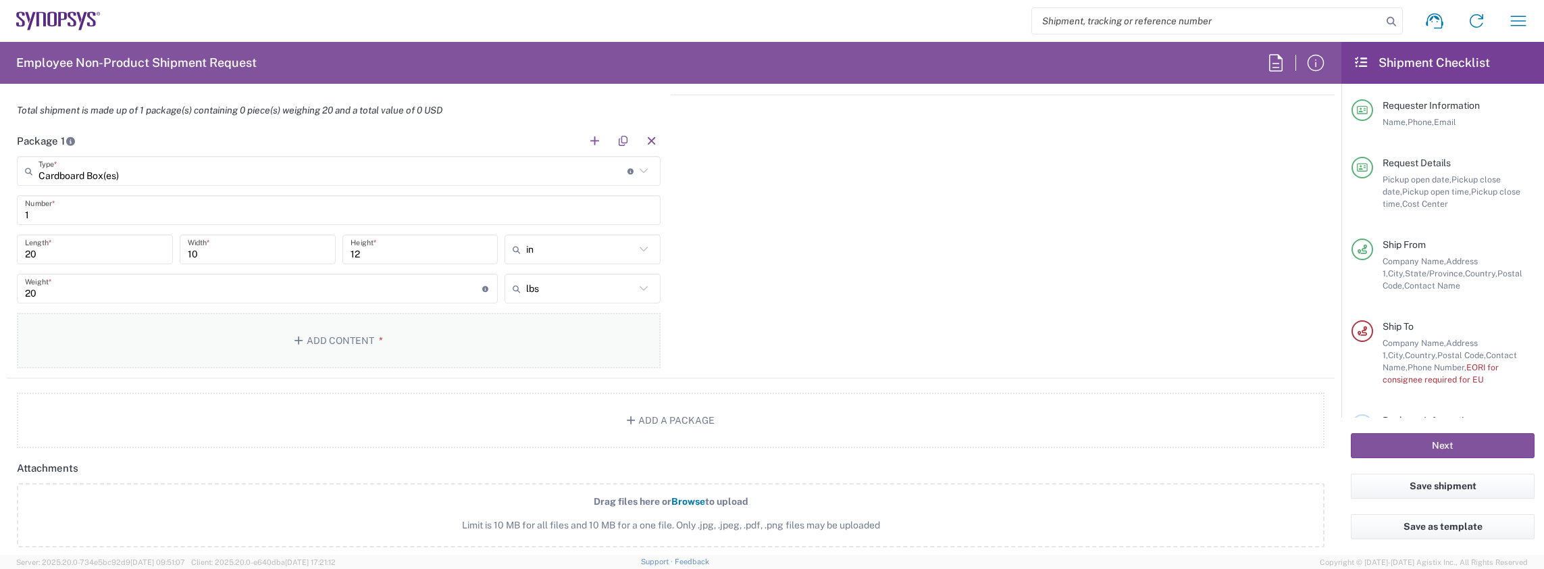
click at [339, 338] on button "Add Content *" at bounding box center [339, 340] width 644 height 55
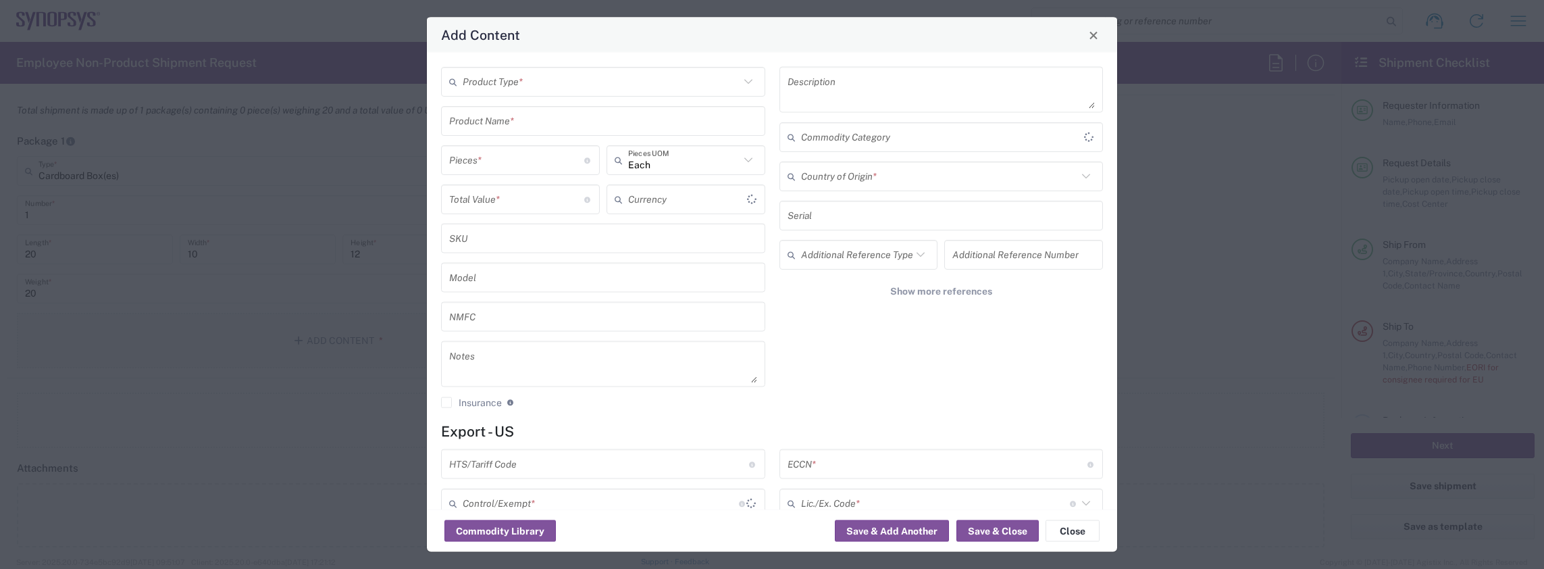
type input "US Dollar"
click at [544, 82] on input "text" at bounding box center [601, 82] width 277 height 24
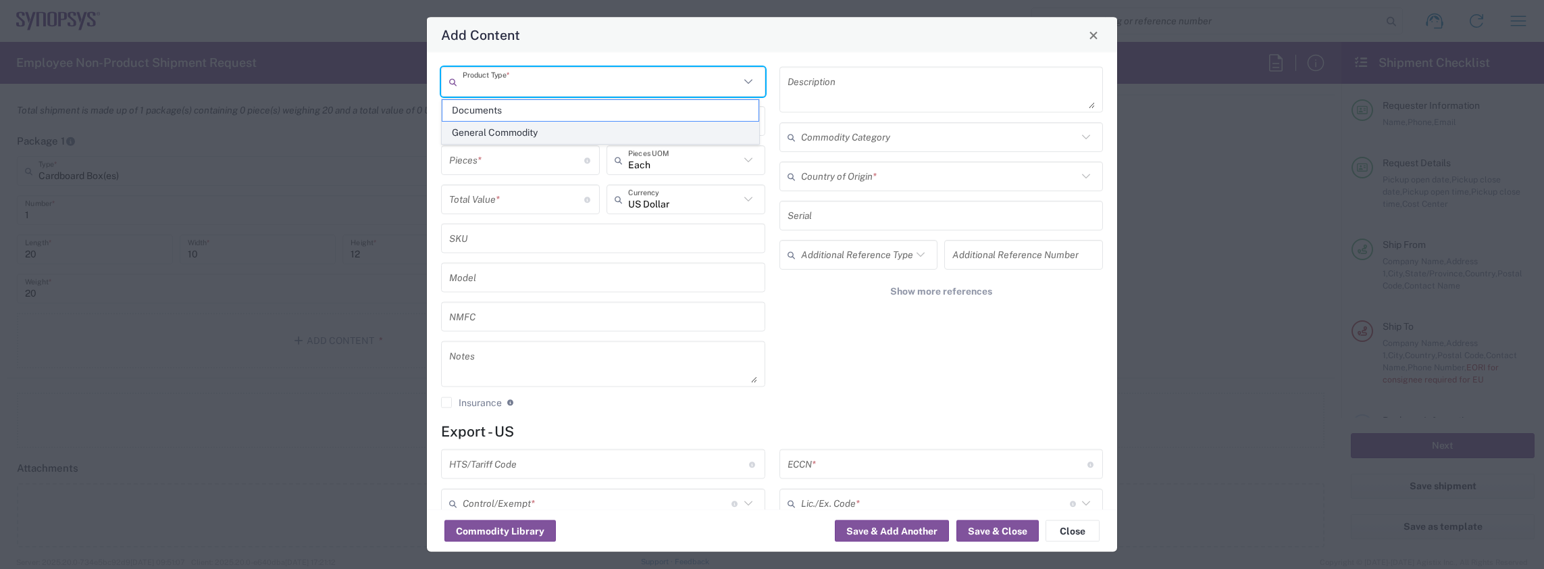
click at [517, 128] on span "General Commodity" at bounding box center [600, 132] width 316 height 21
type input "General Commodity"
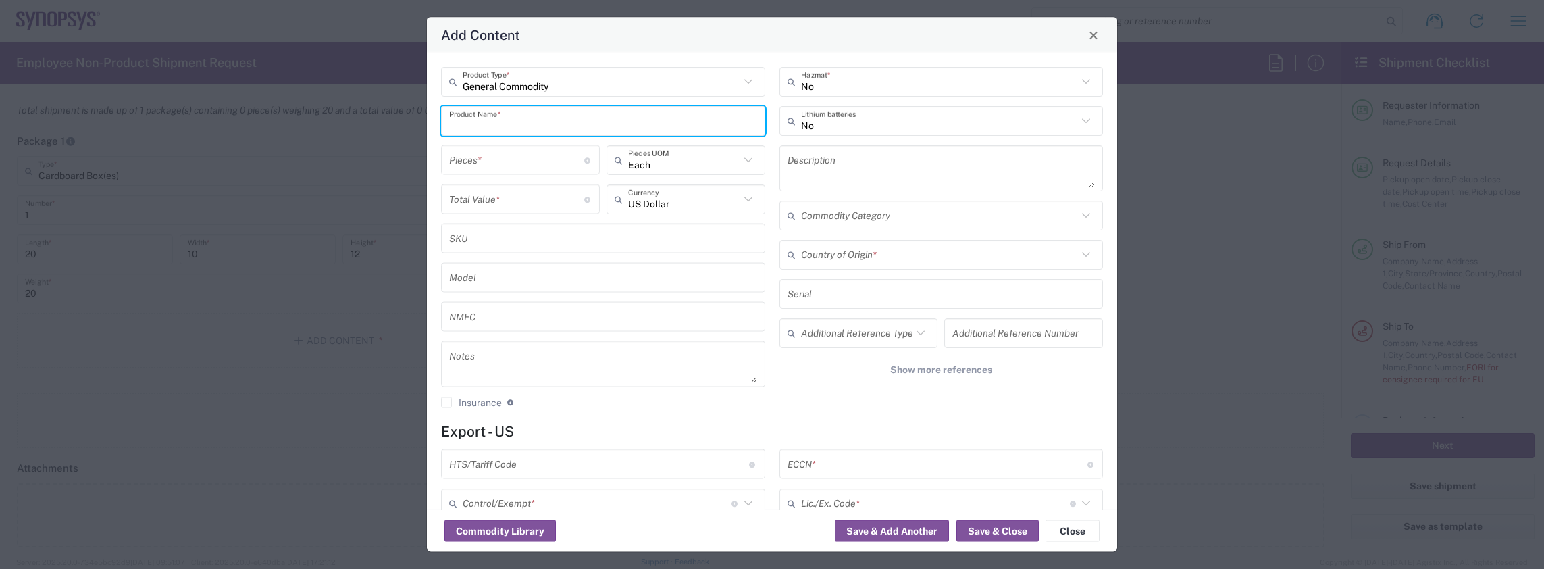
click at [538, 127] on input "text" at bounding box center [603, 121] width 308 height 24
paste input "TOP CONNECTOR PLATE"
type input "SH100002337 TOP CONNECTOR PLATE"
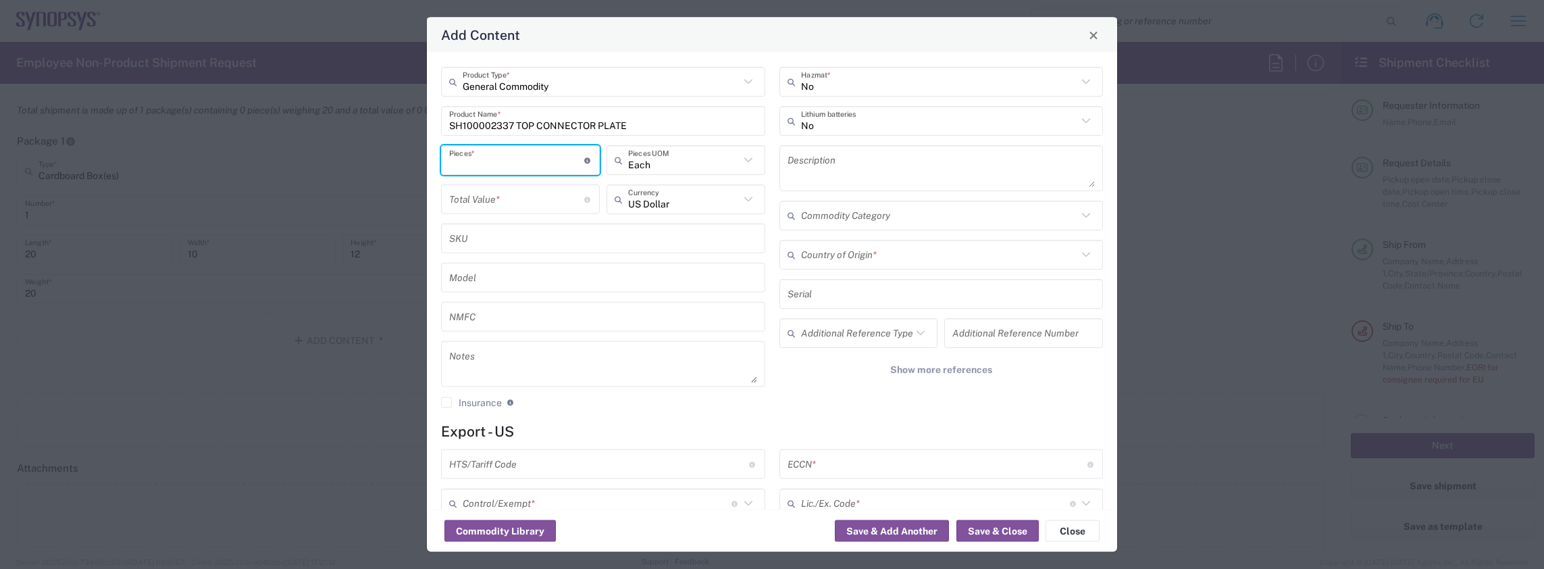
click at [557, 161] on input "number" at bounding box center [516, 160] width 135 height 24
type input "3"
click at [540, 201] on input "number" at bounding box center [516, 199] width 135 height 24
drag, startPoint x: 484, startPoint y: 163, endPoint x: 340, endPoint y: 157, distance: 143.3
click at [344, 159] on div "Add Content General Commodity Product Type * SH100002337 TOP CONNECTOR PLATE Pr…" at bounding box center [772, 284] width 1544 height 569
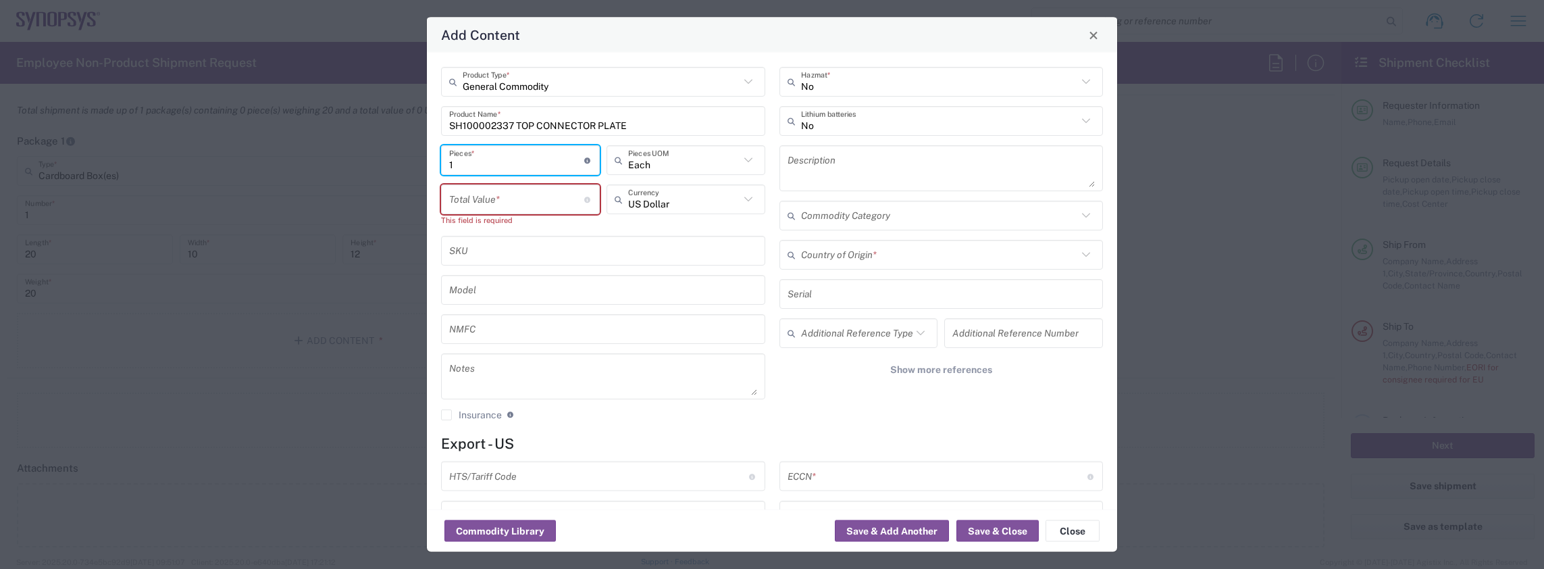
type input "1"
click at [505, 203] on input "number" at bounding box center [516, 199] width 135 height 24
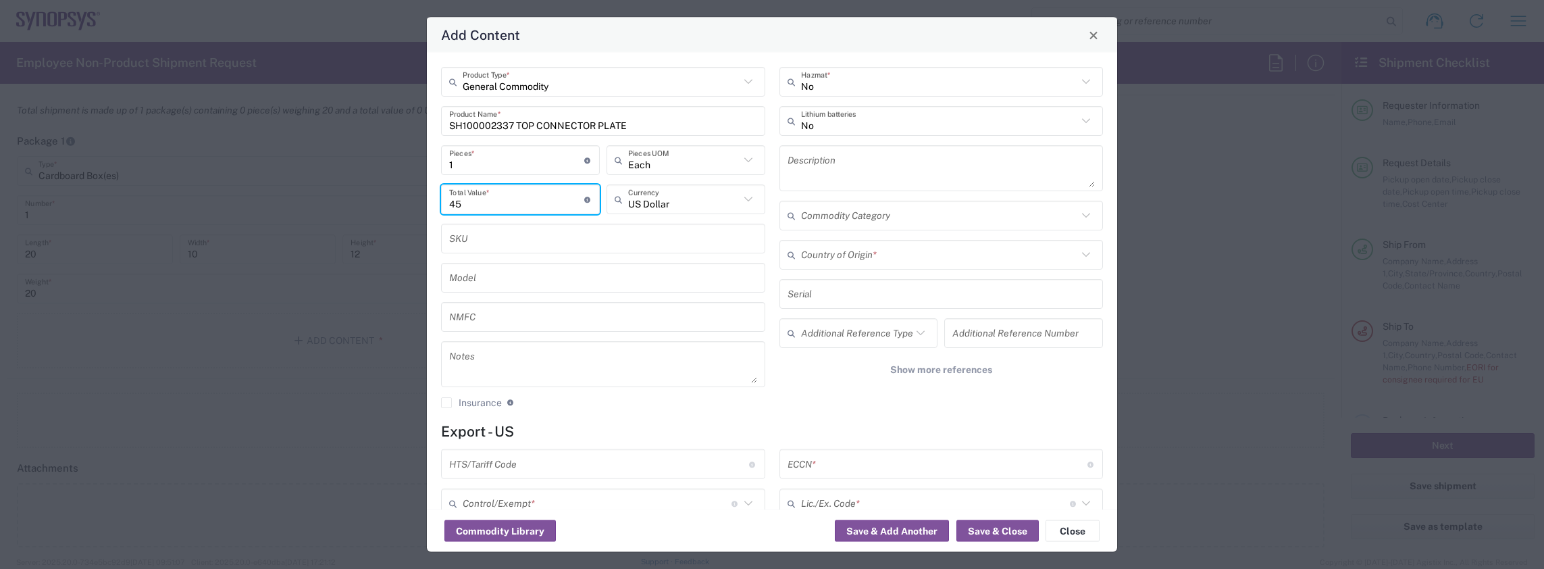
type input "45"
click at [486, 165] on input "1" at bounding box center [516, 160] width 135 height 24
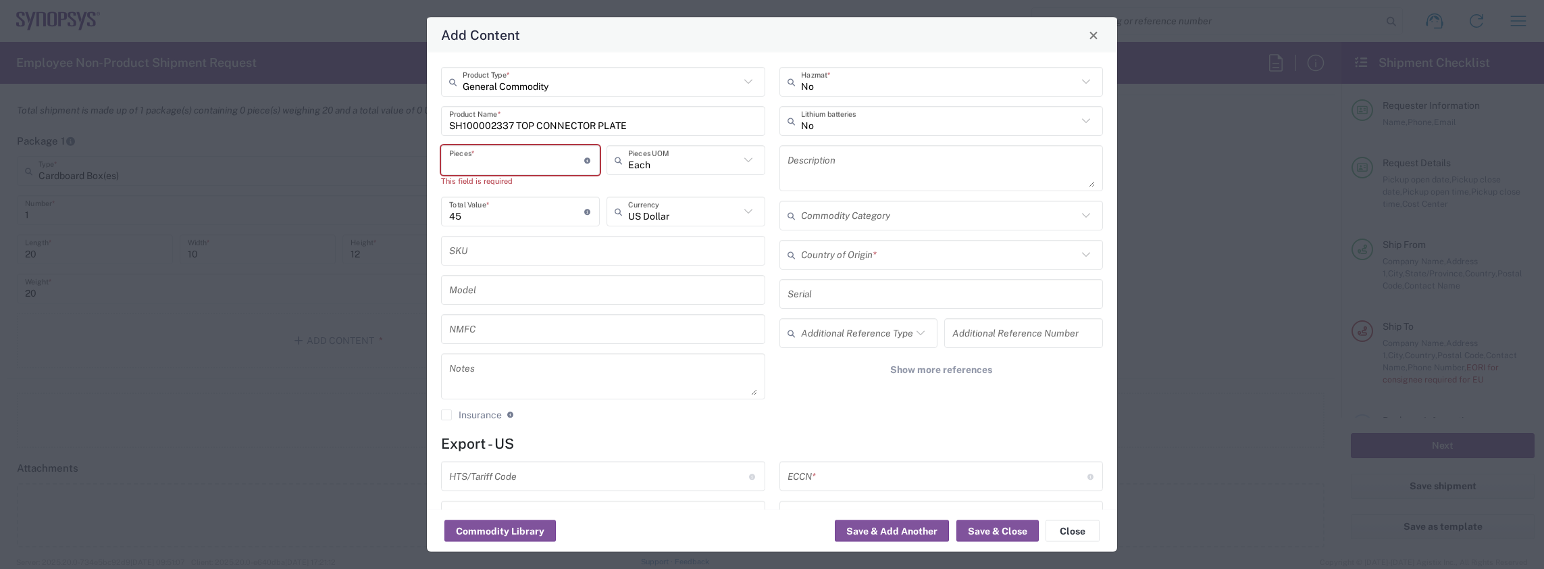
type input "3"
type input "135"
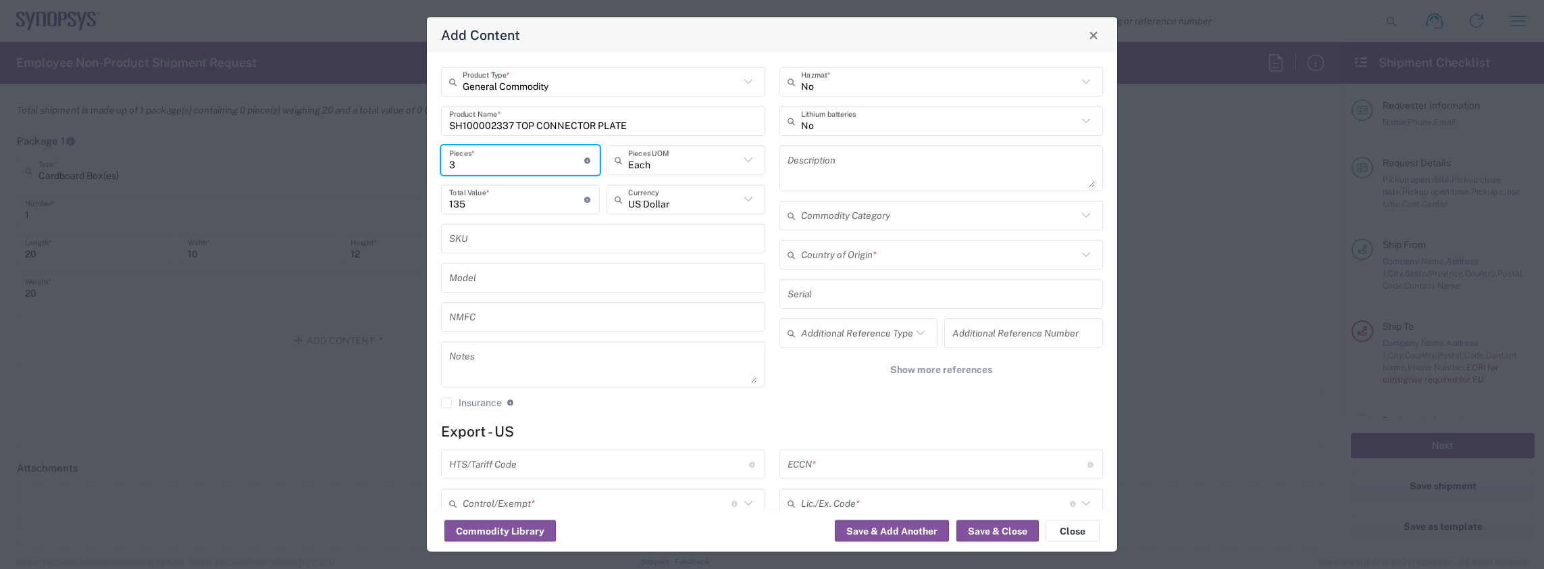
type input "3"
click at [554, 242] on input "text" at bounding box center [603, 238] width 308 height 24
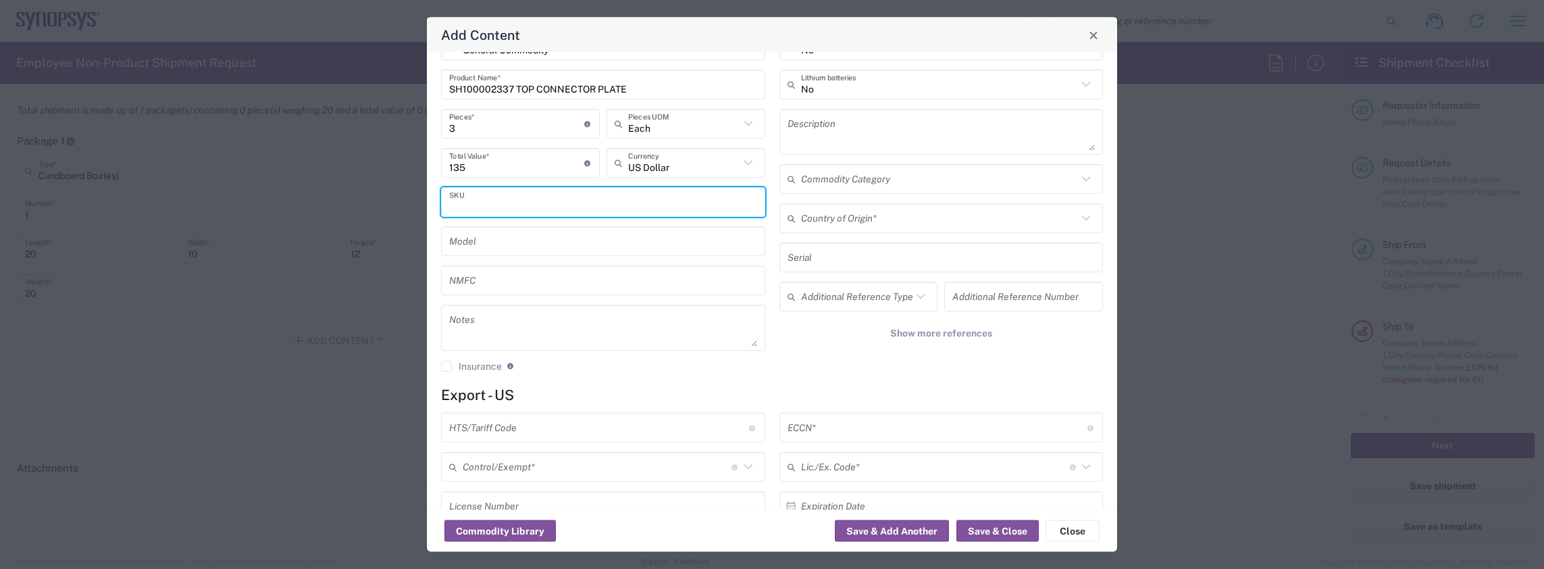
scroll to position [0, 0]
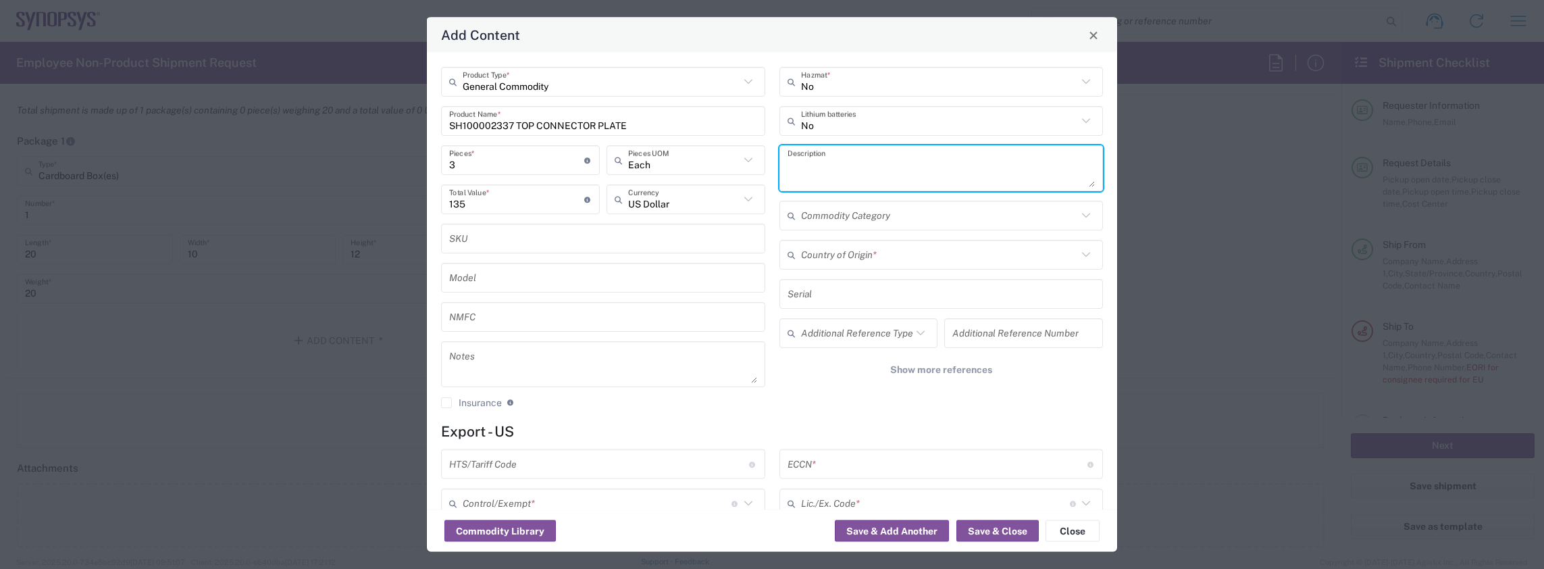
click at [811, 165] on textarea at bounding box center [942, 168] width 308 height 38
paste textarea "TOP CONNECTOR PLATE"
type textarea "TOP CONNECTOR PLATE"
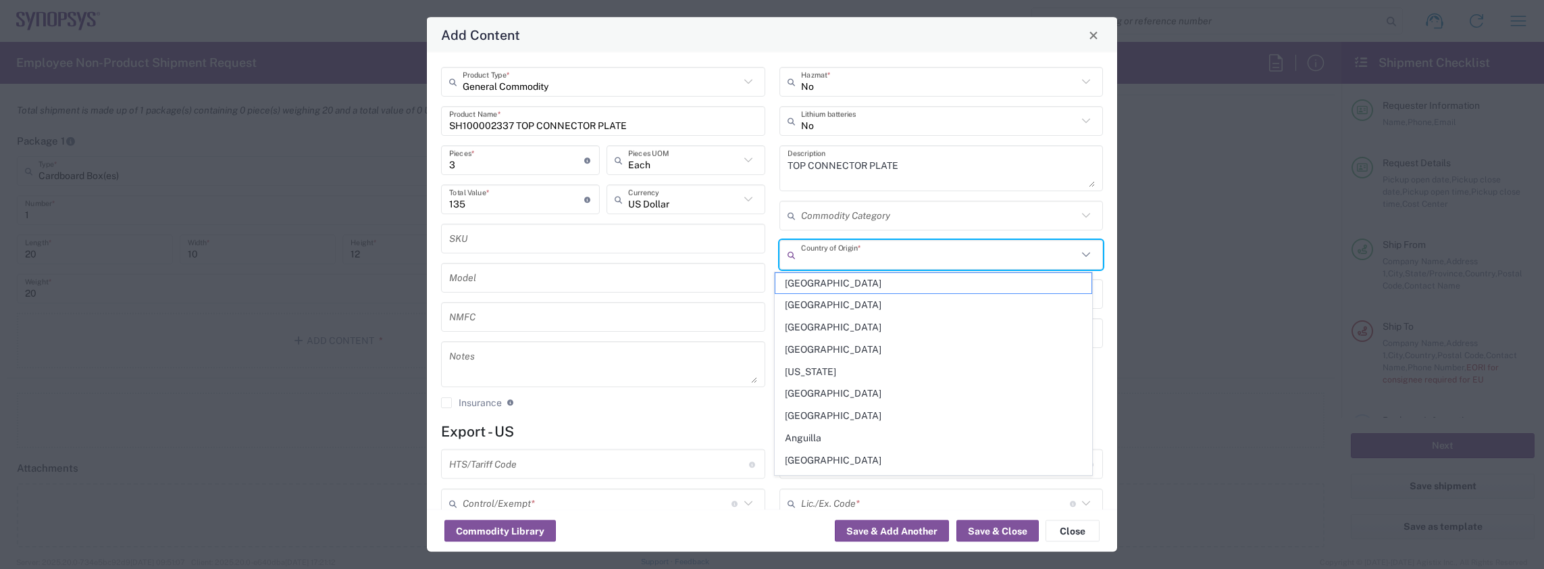
click at [963, 258] on input "text" at bounding box center [939, 254] width 277 height 24
click at [1016, 251] on input "text" at bounding box center [939, 254] width 277 height 24
click at [1077, 250] on icon at bounding box center [1086, 255] width 18 height 18
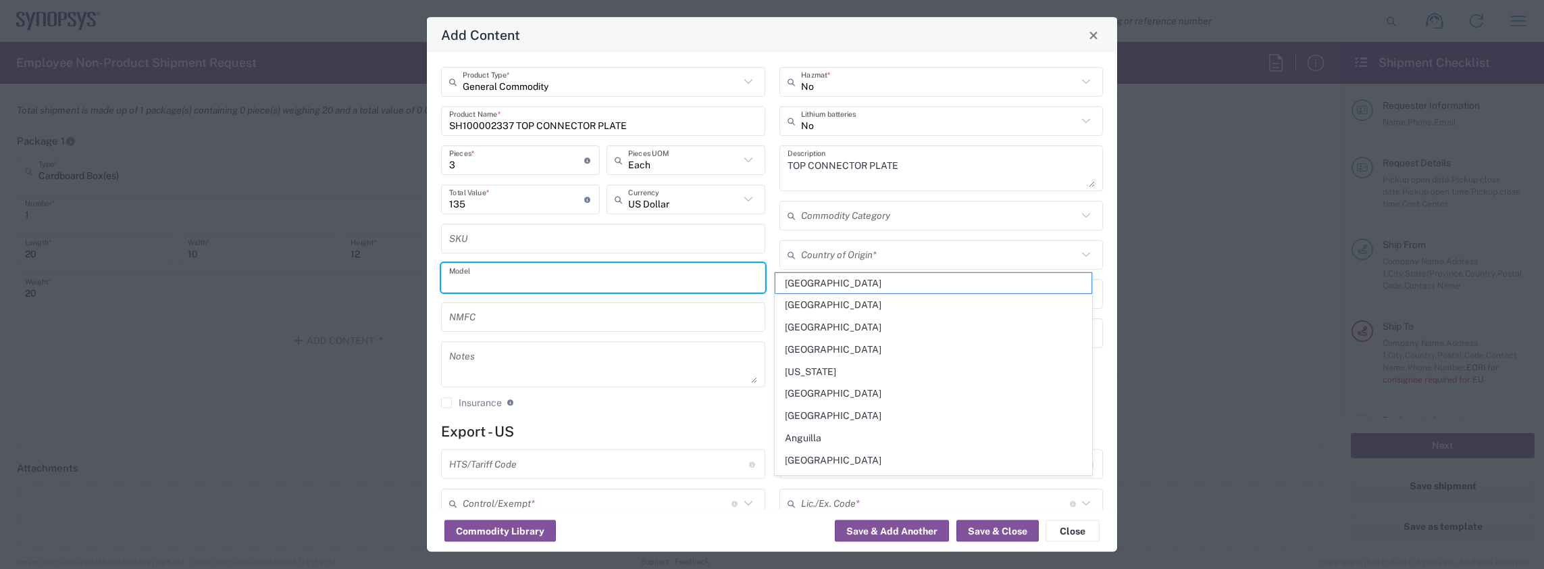
click at [743, 280] on input "text" at bounding box center [603, 277] width 308 height 24
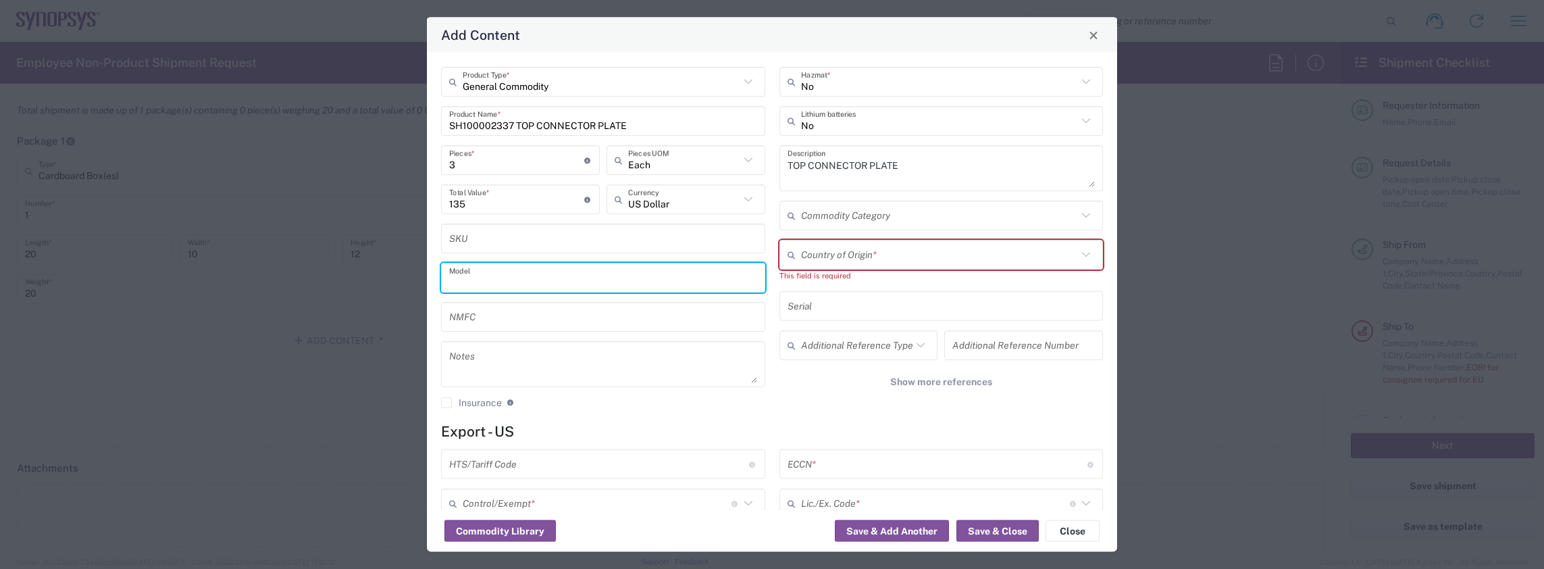
click at [944, 257] on input "text" at bounding box center [939, 254] width 277 height 24
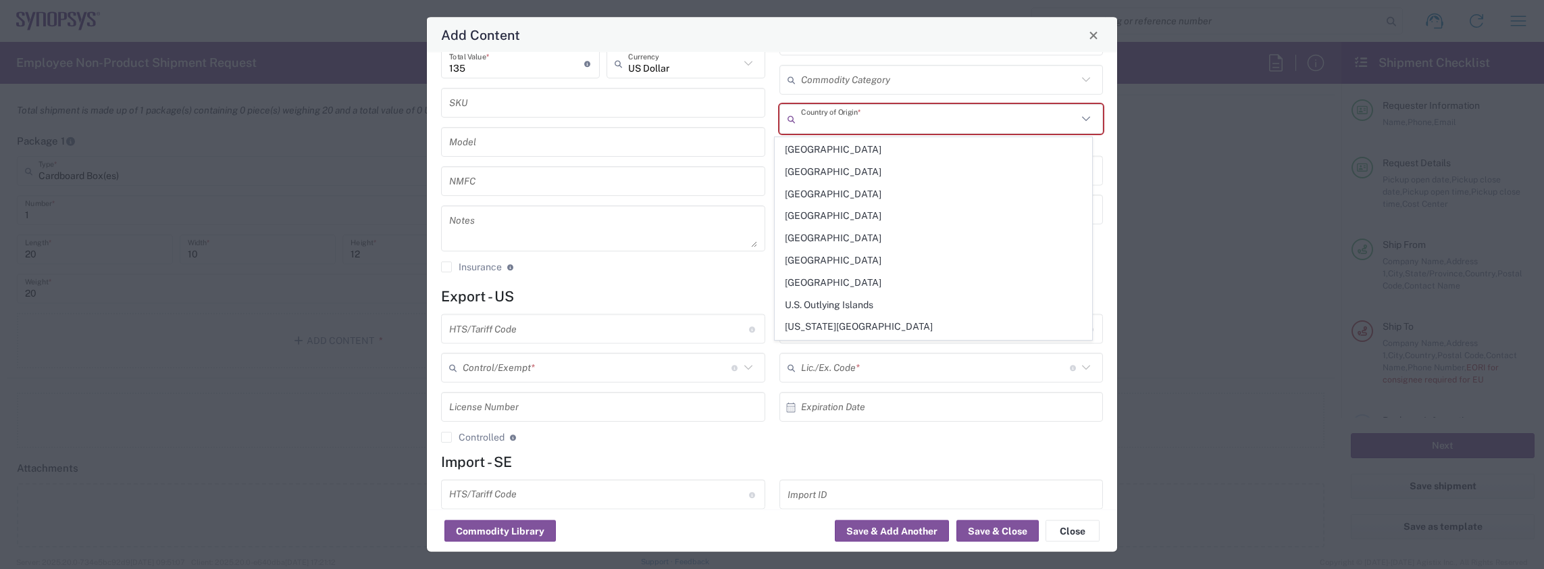
scroll to position [5019, 0]
click at [888, 368] on span "[GEOGRAPHIC_DATA]" at bounding box center [933, 378] width 316 height 21
type input "[GEOGRAPHIC_DATA]"
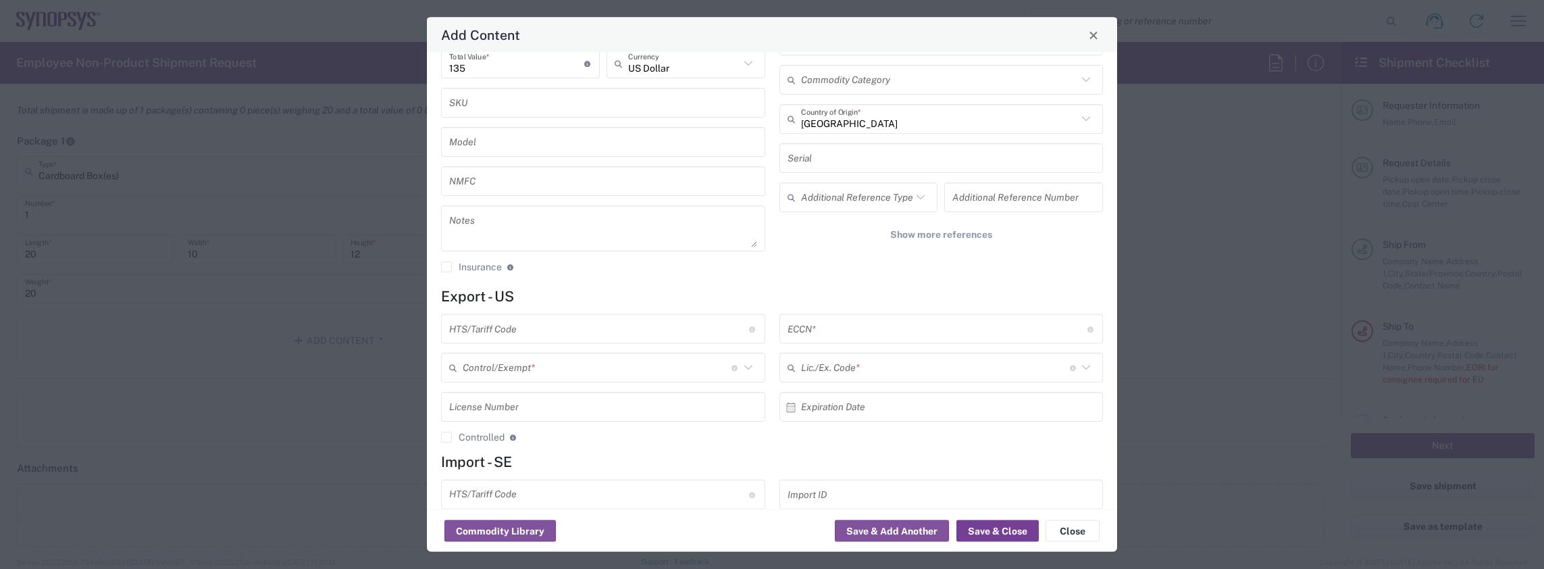
click at [990, 530] on button "Save & Close" at bounding box center [997, 531] width 82 height 22
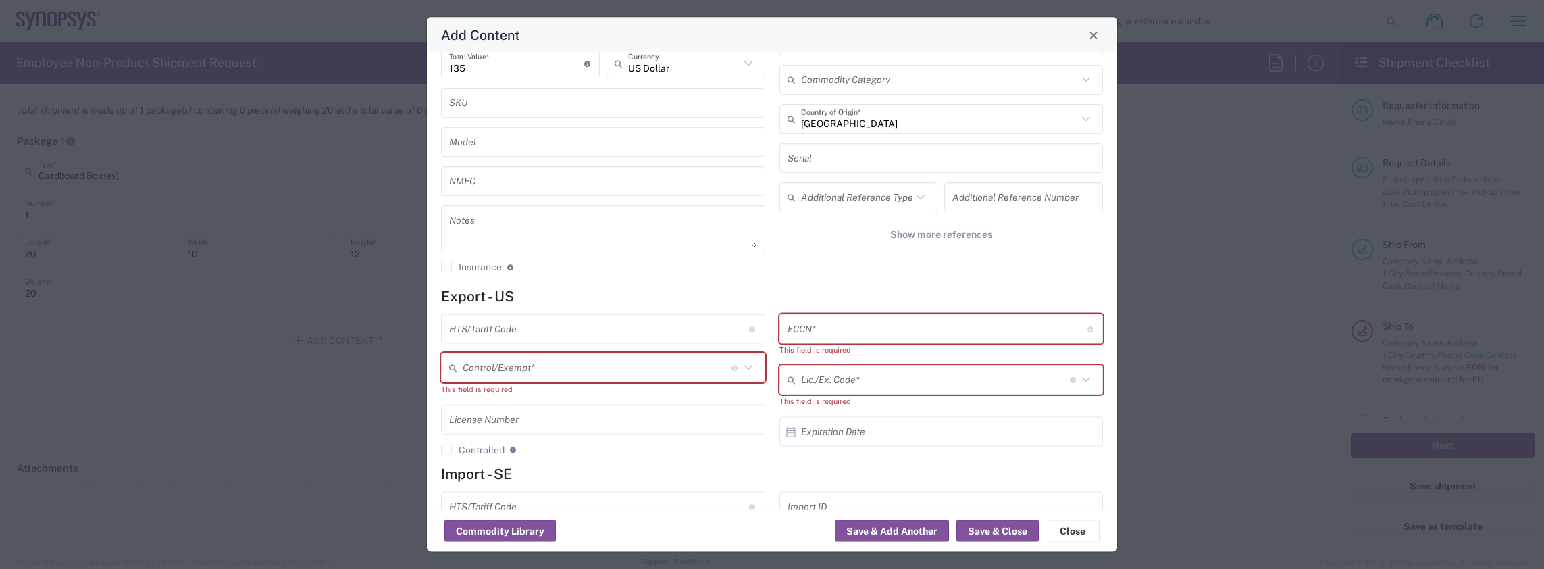
click at [609, 360] on input "text" at bounding box center [597, 368] width 269 height 24
click at [500, 276] on span "FTR Exemption" at bounding box center [600, 274] width 316 height 21
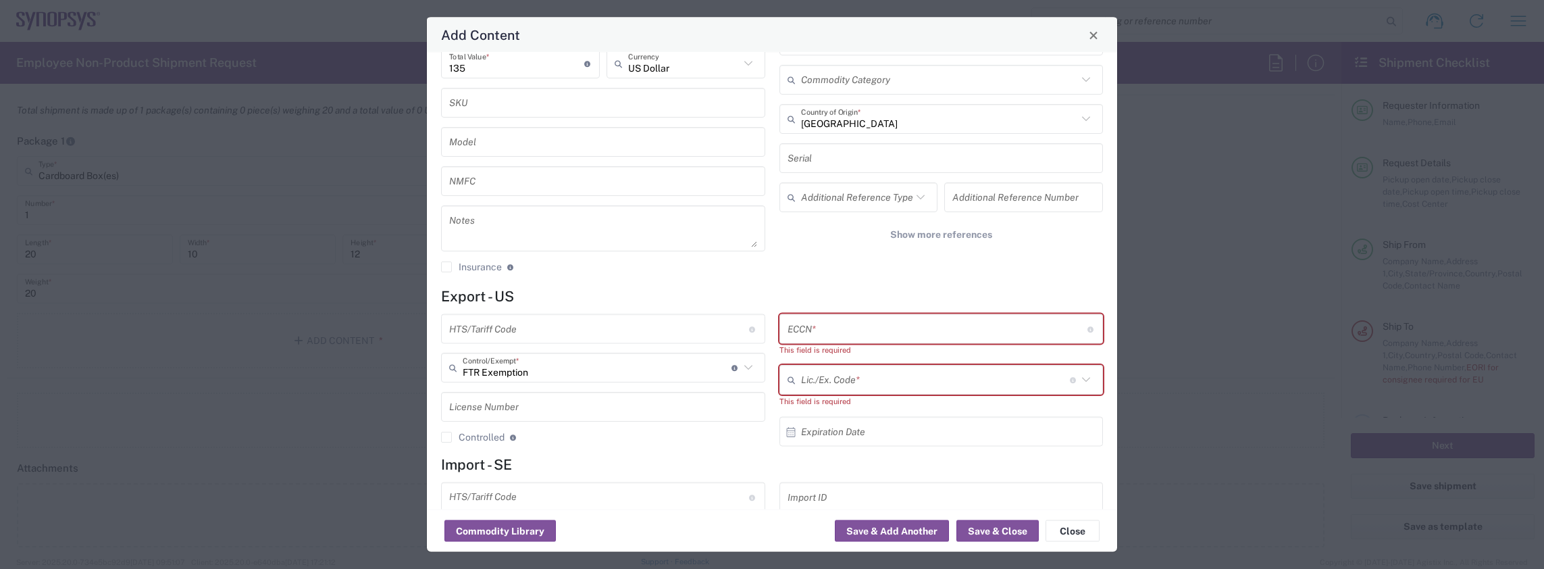
type input "FTR Exemption"
drag, startPoint x: 547, startPoint y: 371, endPoint x: 372, endPoint y: 343, distance: 177.1
click at [372, 343] on div "Add Content General Commodity Product Type * SH100002337 TOP CONNECTOR PLATE Pr…" at bounding box center [772, 284] width 1544 height 569
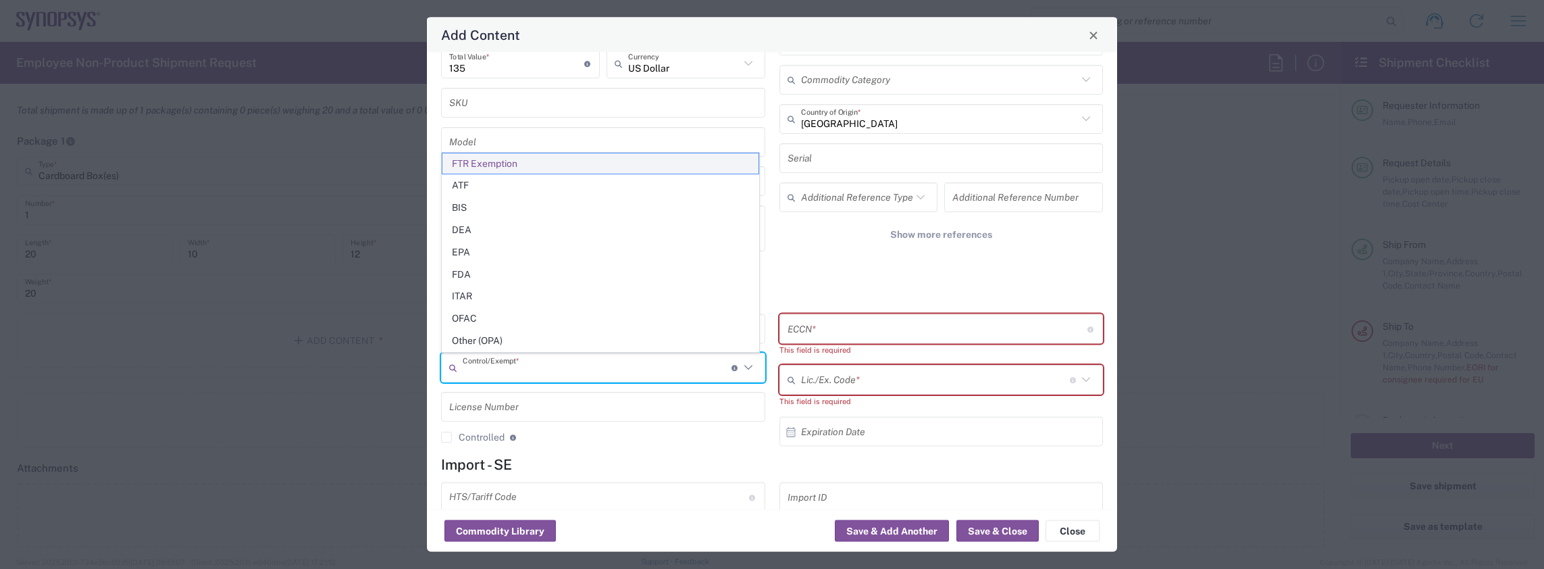
click at [514, 170] on span "FTR Exemption" at bounding box center [600, 163] width 316 height 21
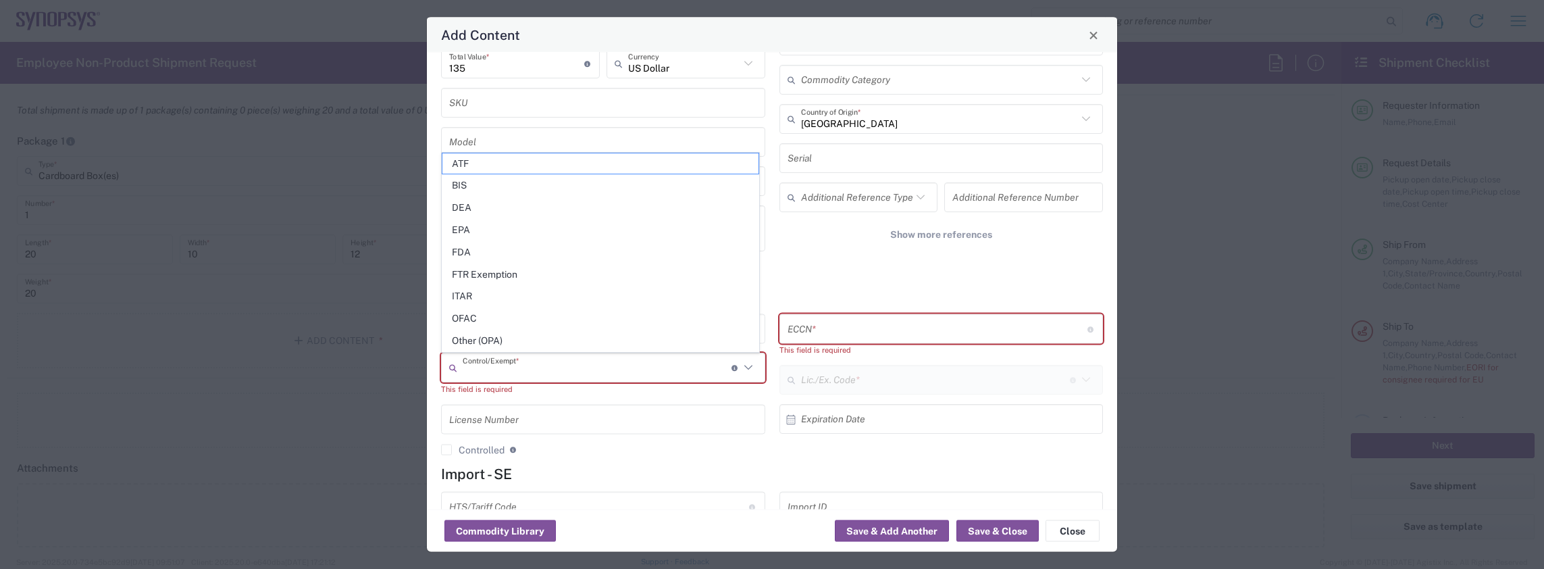
click at [541, 369] on input "text" at bounding box center [597, 368] width 269 height 24
click at [471, 190] on span "BIS" at bounding box center [600, 185] width 316 height 21
type input "BIS"
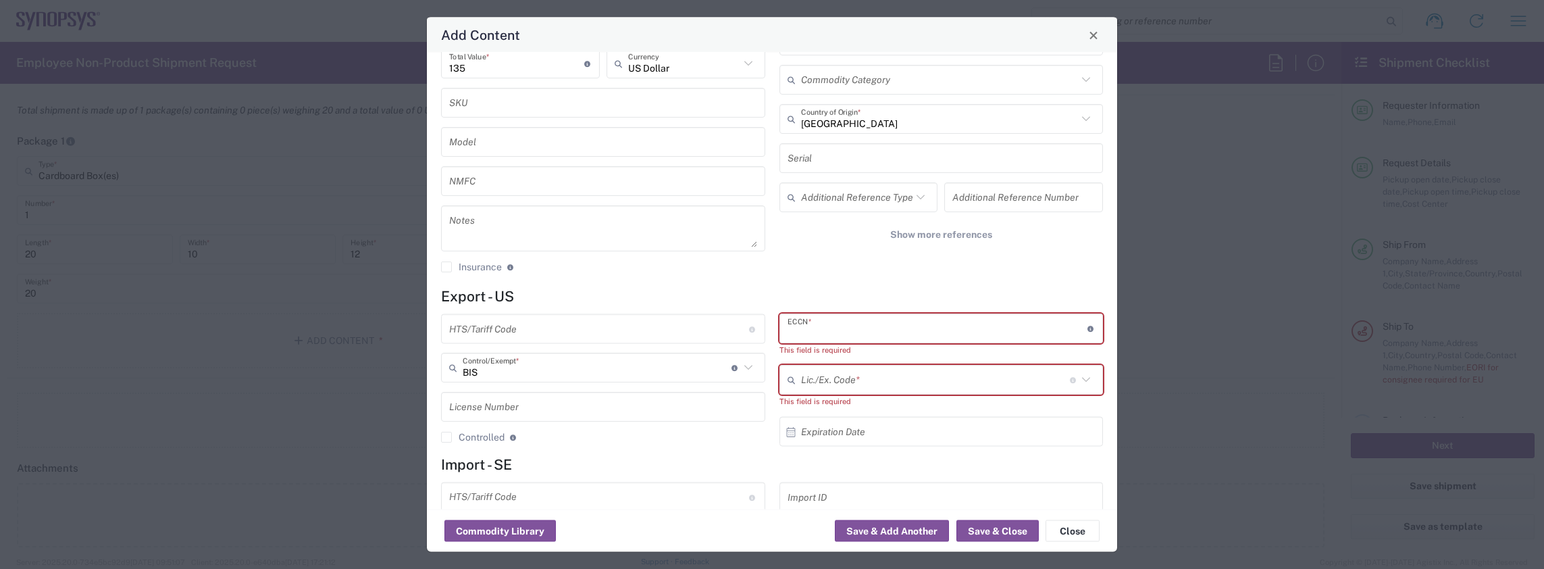
click at [852, 328] on input "text" at bounding box center [938, 329] width 300 height 24
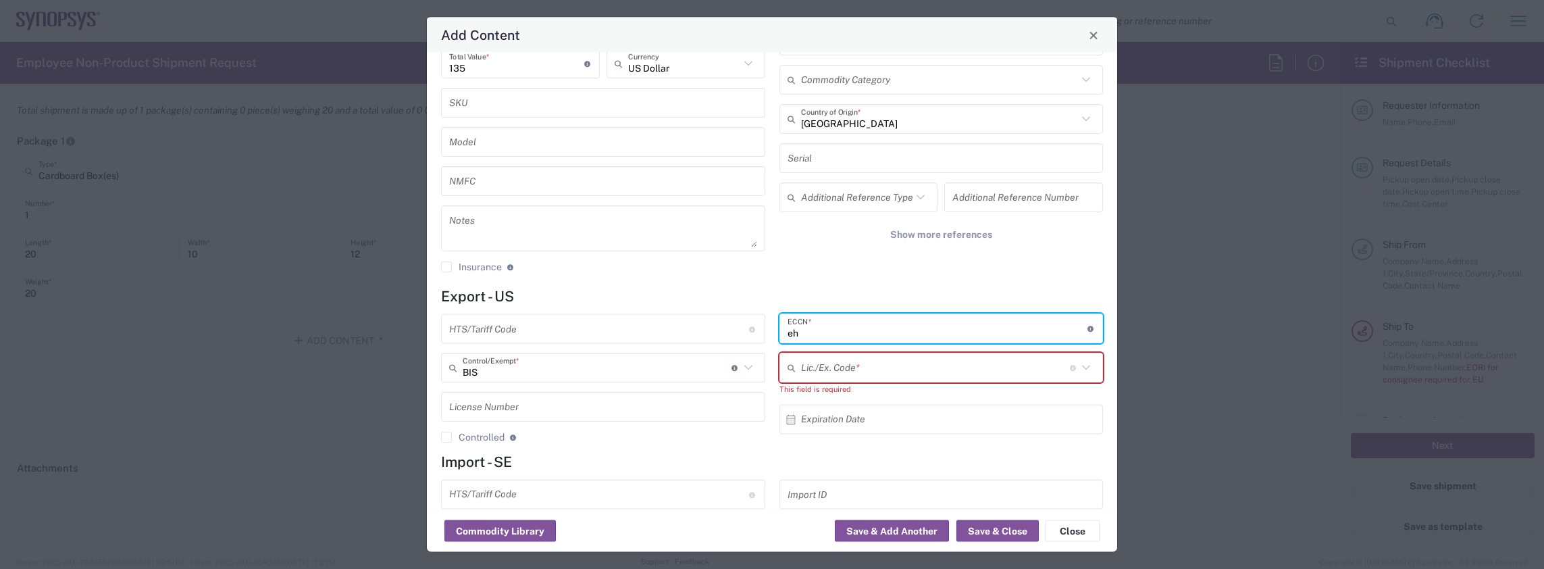
type input "e"
type input "EAR99"
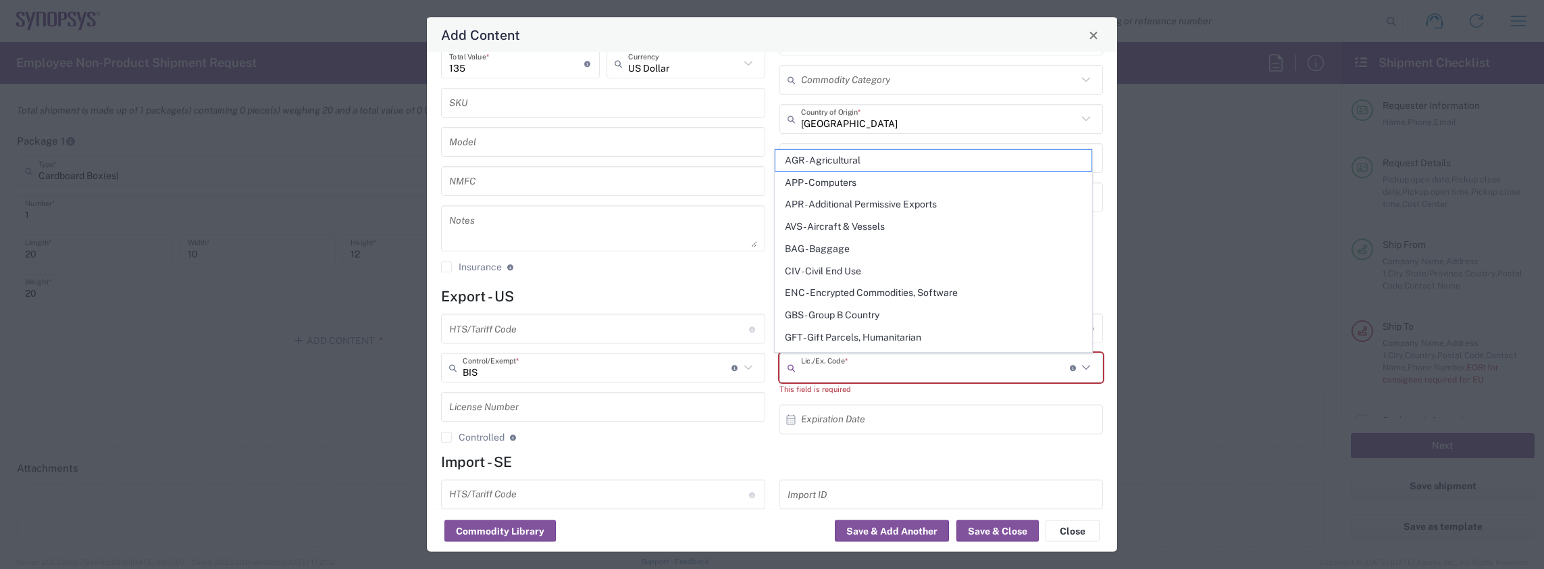
click at [854, 361] on input "text" at bounding box center [935, 368] width 269 height 24
click at [855, 280] on span "NONE - License Required" at bounding box center [933, 290] width 316 height 21
type input "NONE - License Required"
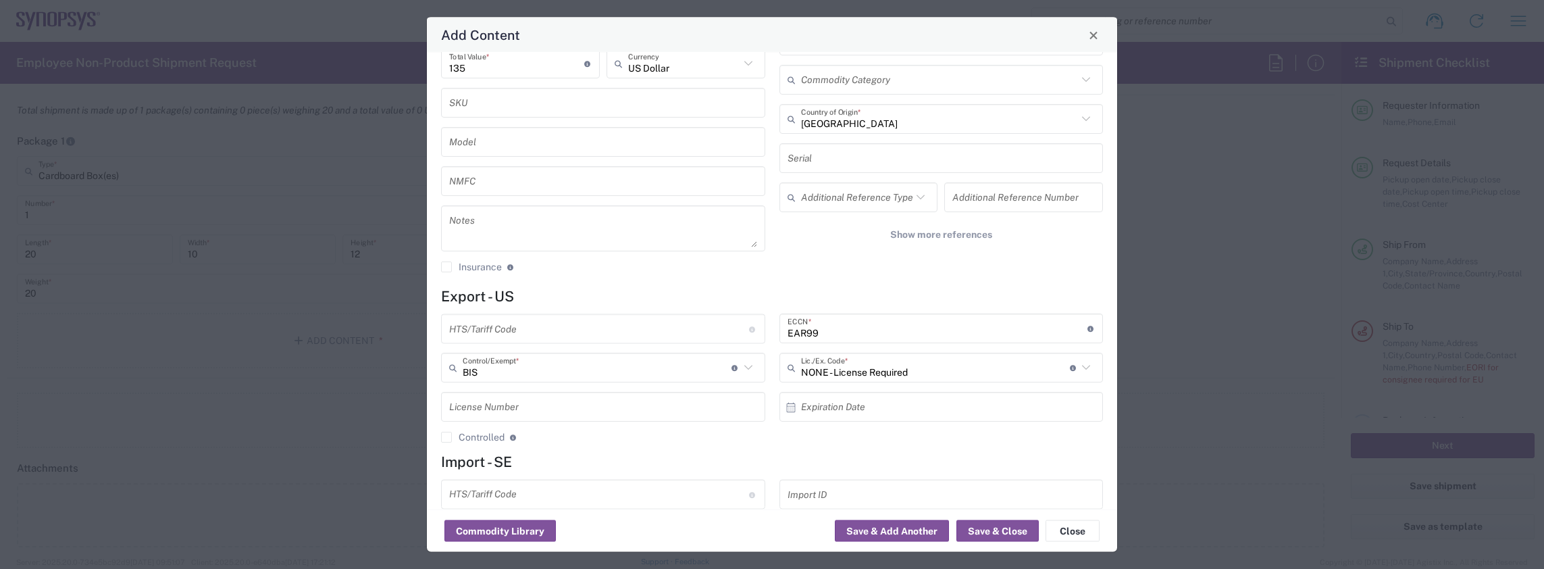
scroll to position [178, 0]
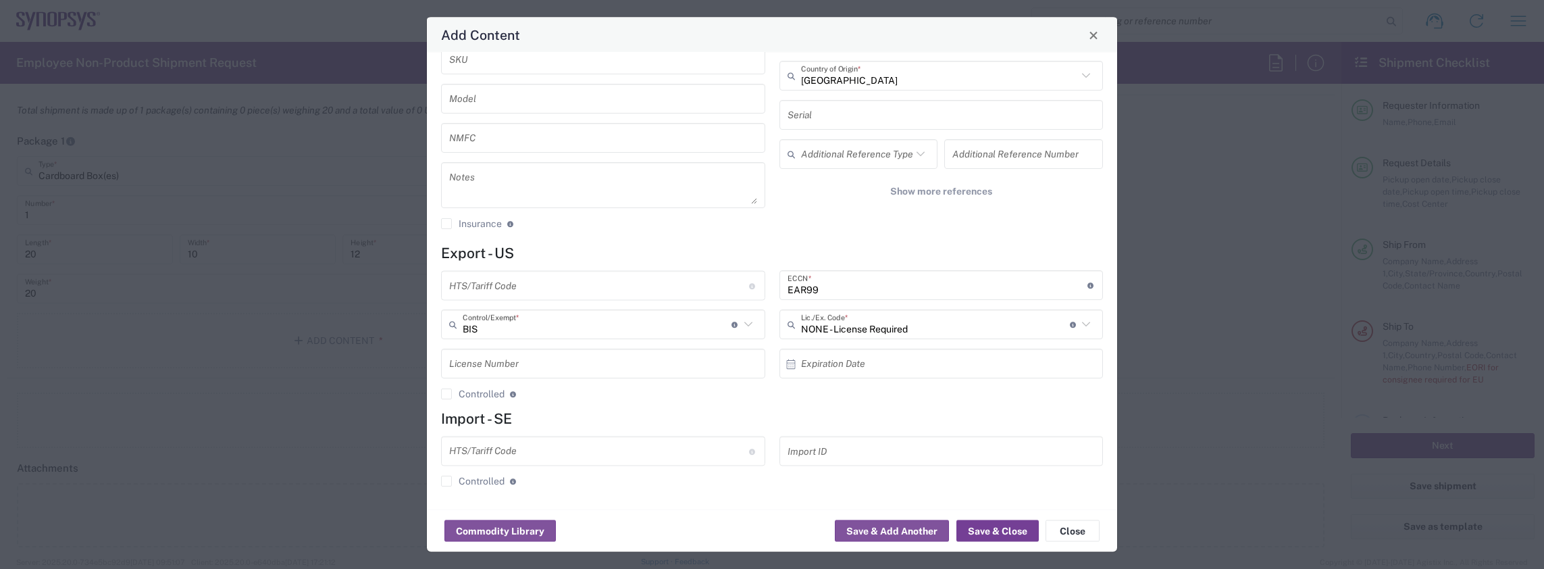
click at [994, 530] on button "Save & Close" at bounding box center [997, 531] width 82 height 22
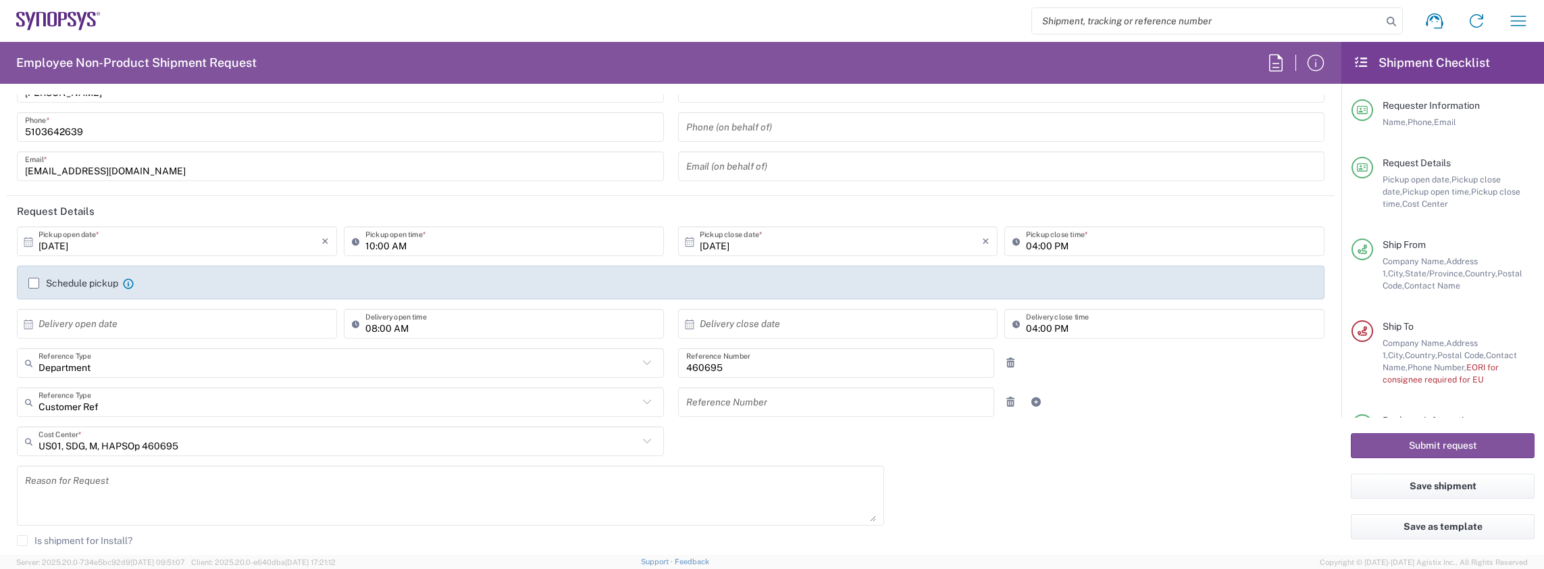
scroll to position [0, 0]
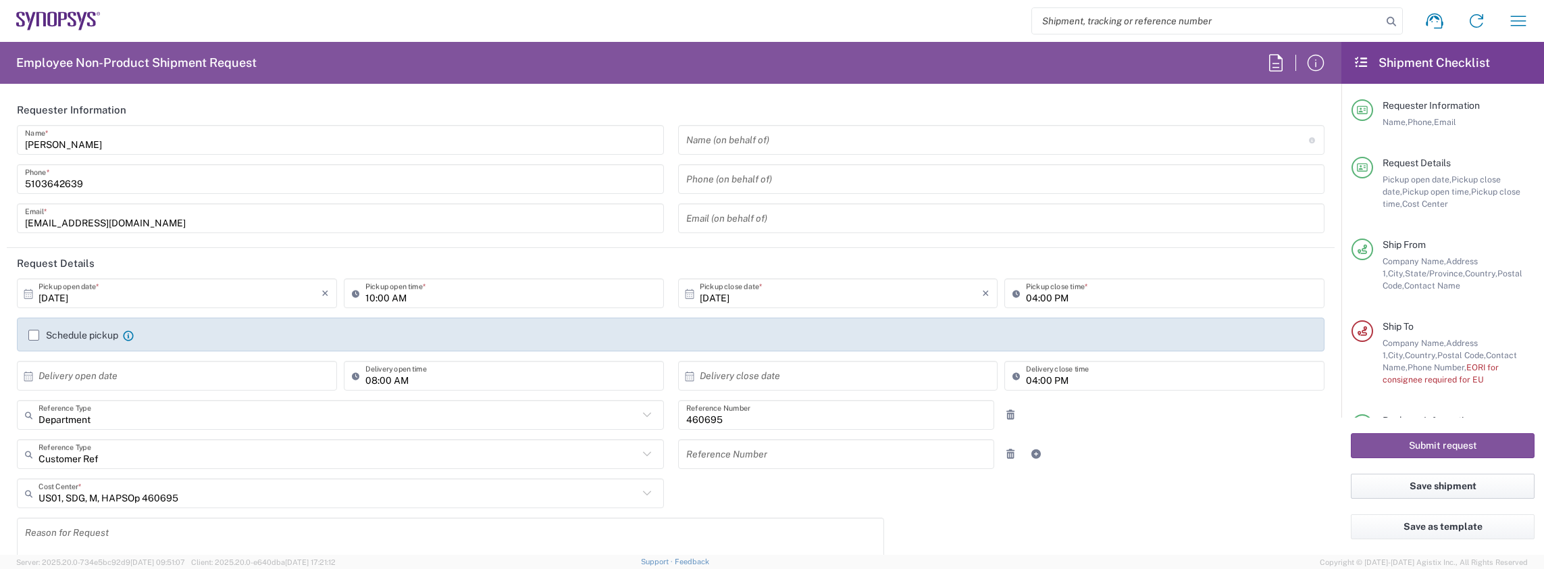
click at [1437, 486] on button "Save shipment" at bounding box center [1443, 485] width 184 height 25
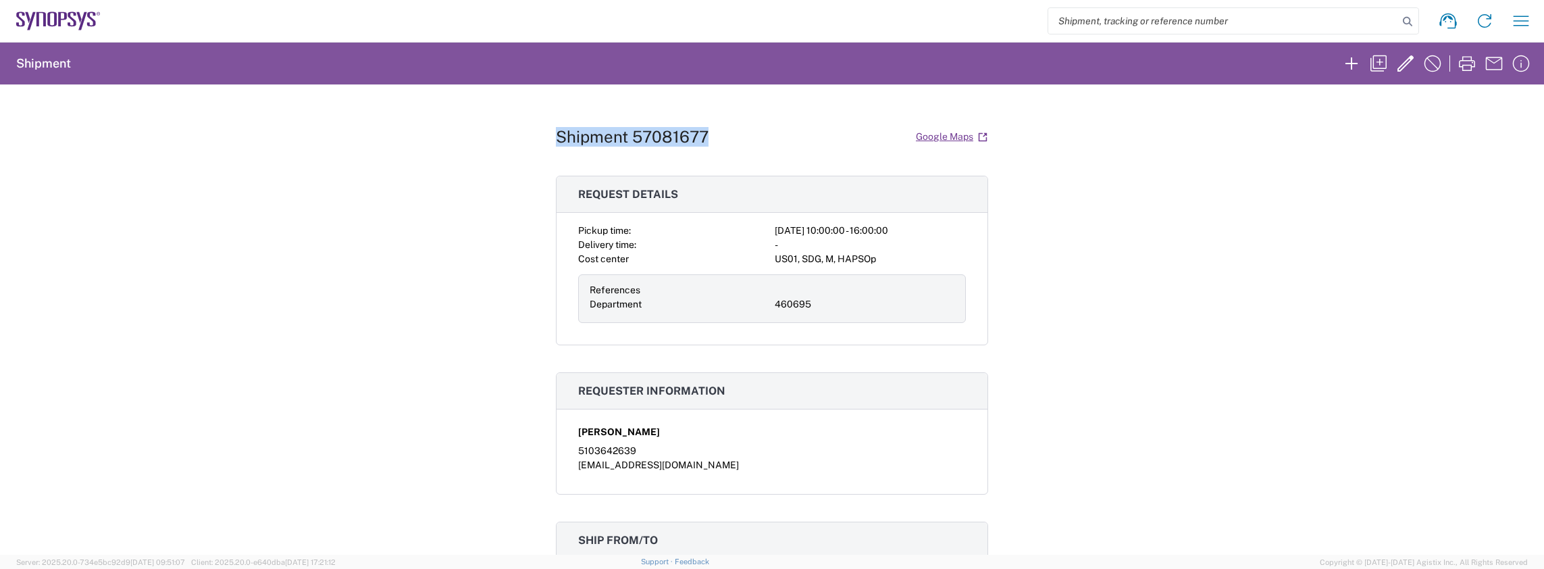
drag, startPoint x: 709, startPoint y: 134, endPoint x: 515, endPoint y: 134, distance: 193.8
click at [515, 134] on div "Shipment 57081677 Google Maps Request details Pickup time: [DATE] 10:00:00 - 16…" at bounding box center [772, 319] width 1544 height 470
copy h1 "Shipment 57081677"
click at [1492, 335] on div "Shipment 57081677 Google Maps Request details Pickup time: [DATE] 10:00:00 - 16…" at bounding box center [772, 319] width 1544 height 470
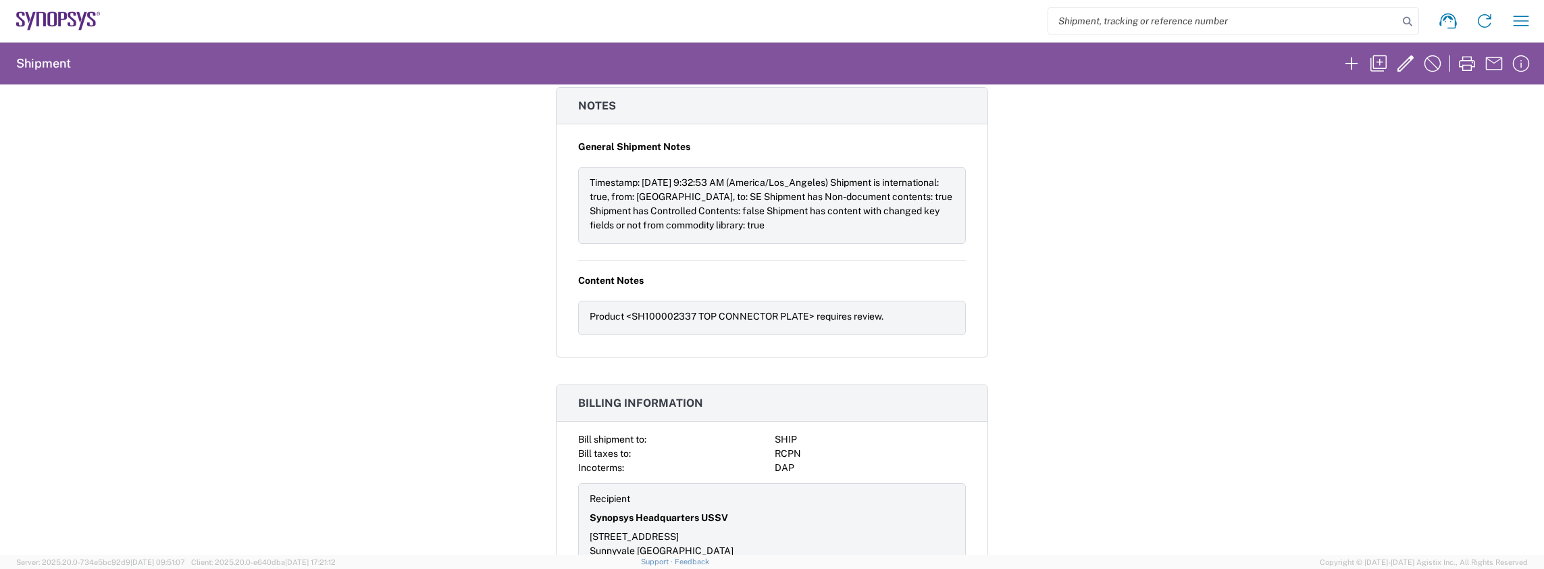
scroll to position [1014, 0]
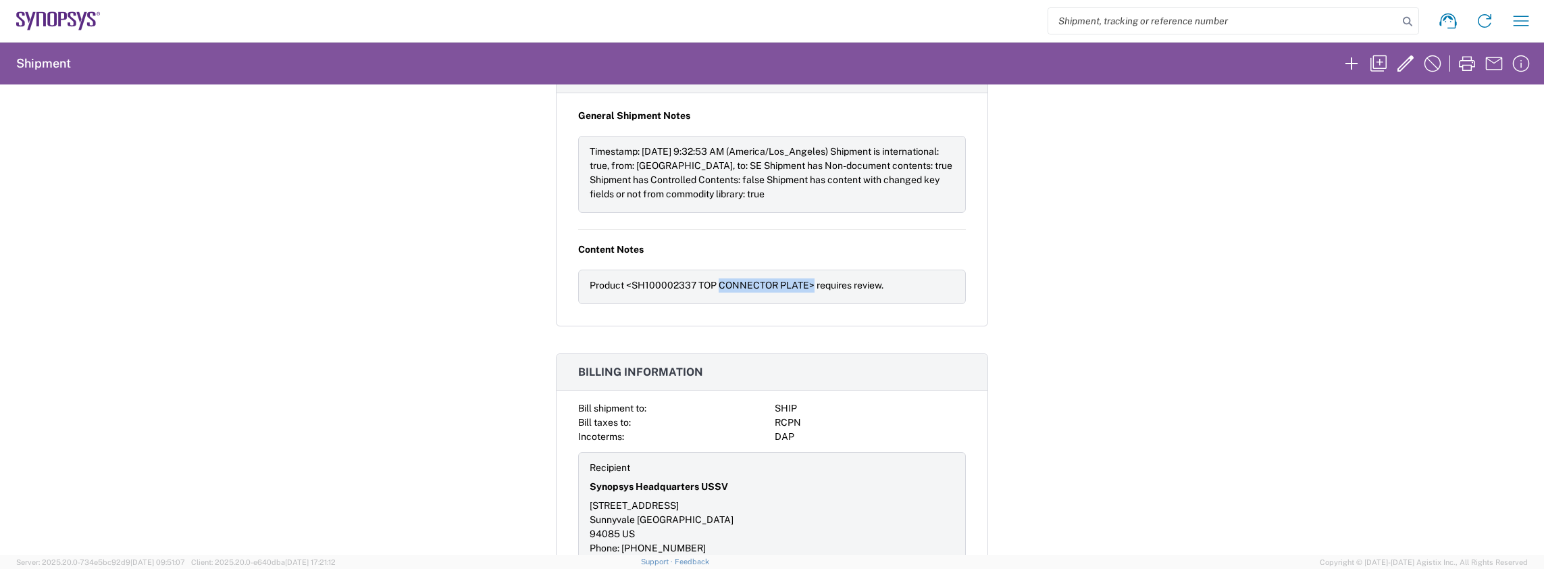
drag, startPoint x: 715, startPoint y: 250, endPoint x: 806, endPoint y: 249, distance: 91.2
click at [806, 278] on div "Product <SH100002337 TOP CONNECTOR PLATE> requires review." at bounding box center [772, 285] width 365 height 14
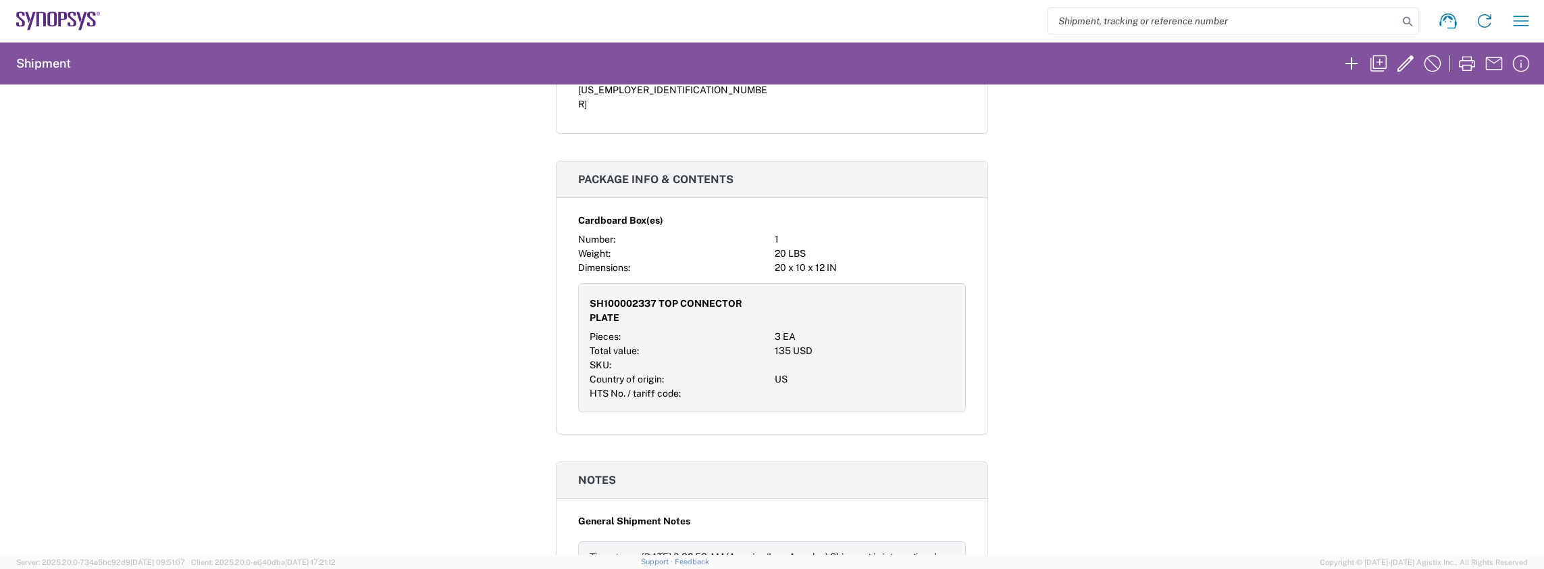
scroll to position [677, 0]
